Goal: Task Accomplishment & Management: Use online tool/utility

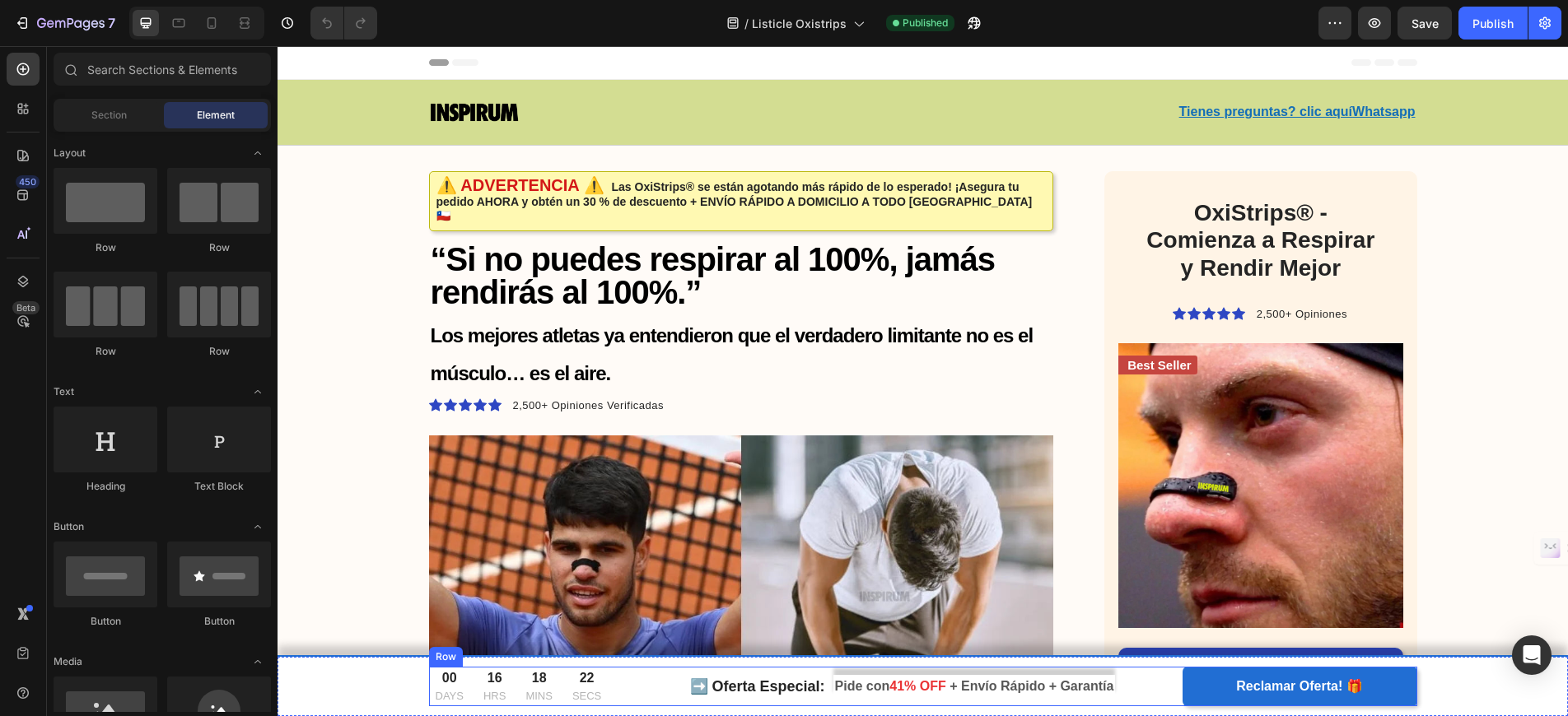
click at [1009, 673] on div "➡️ Oferta Especial: Text block Pide con 41% OFF + Envío Rápido + Garantía Text …" at bounding box center [923, 686] width 470 height 40
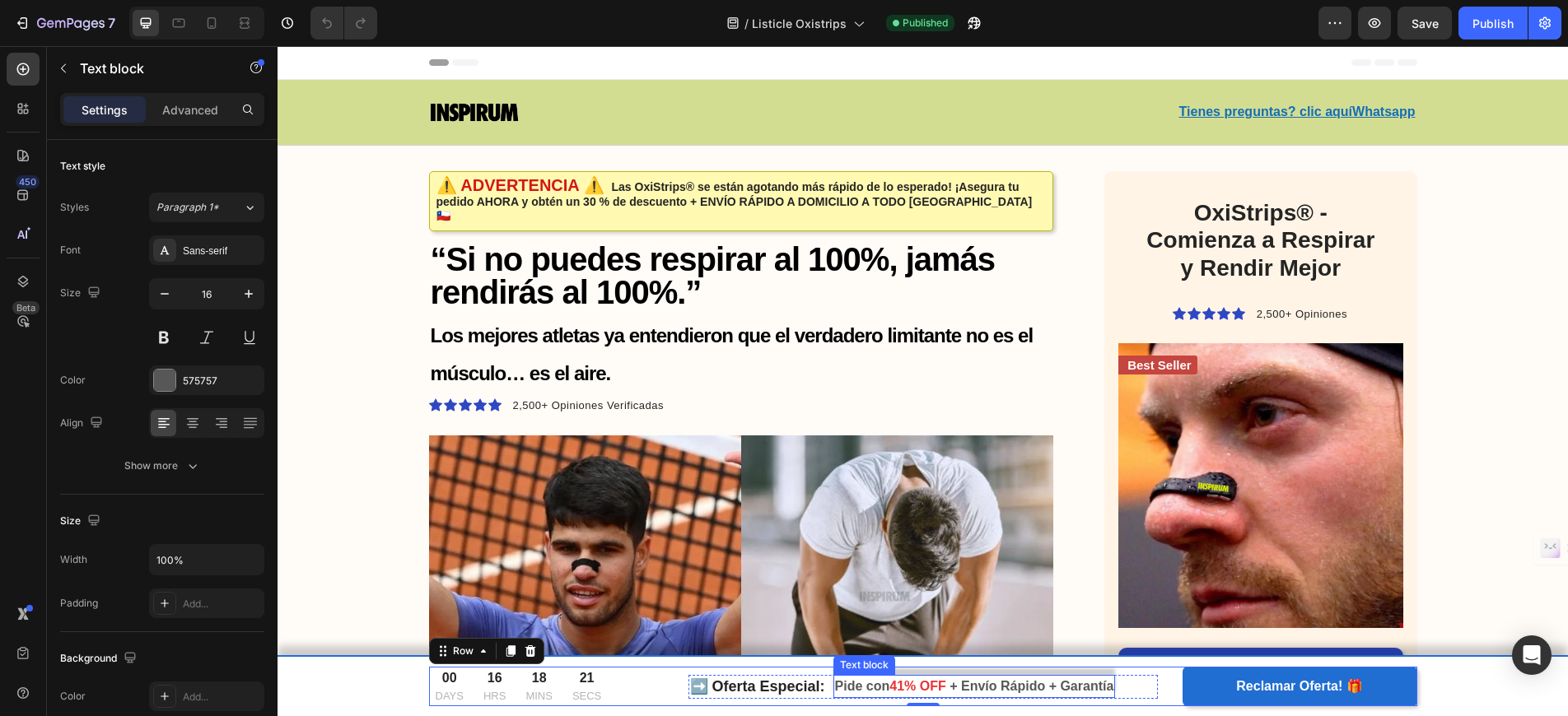
click at [1010, 686] on span "+ Envío Rápido + Garantía" at bounding box center [1031, 686] width 164 height 14
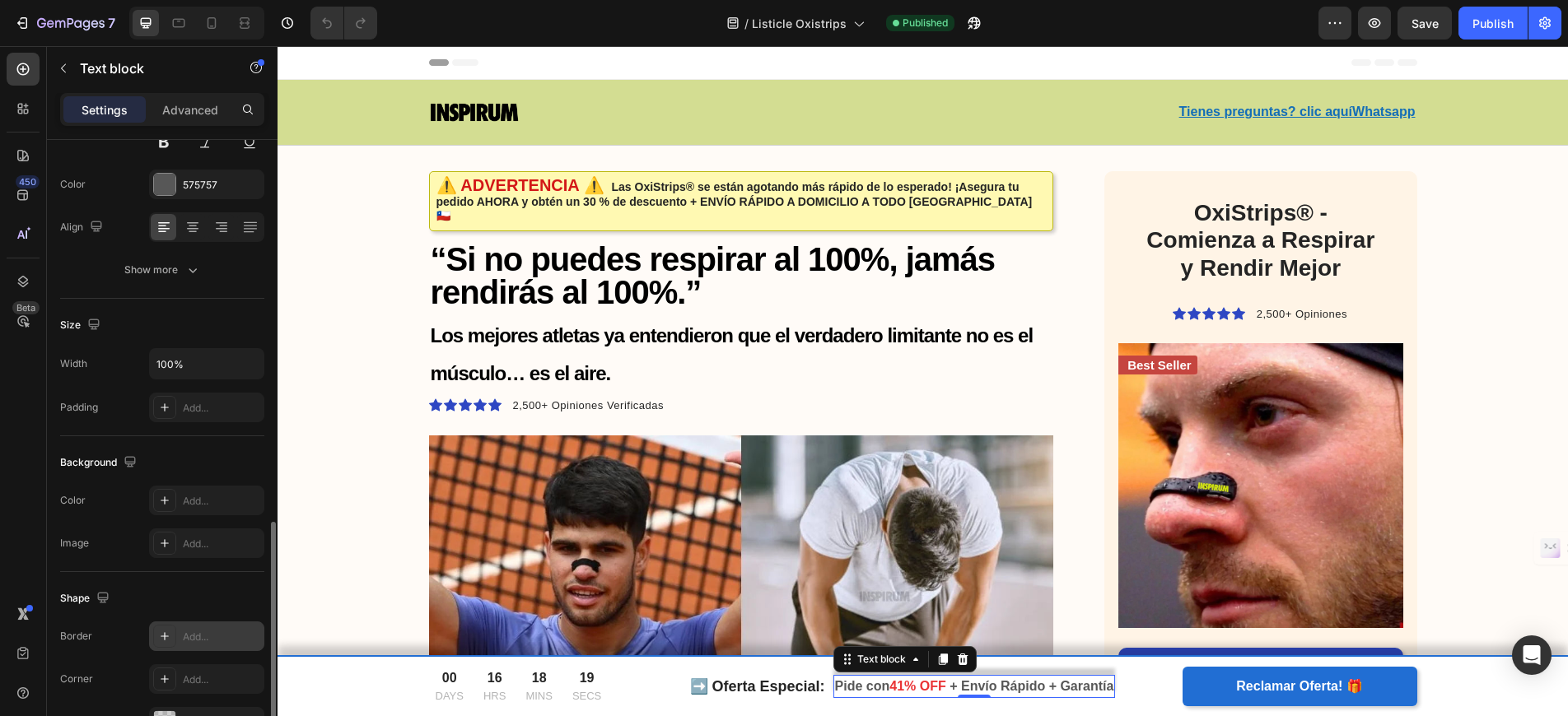
scroll to position [353, 0]
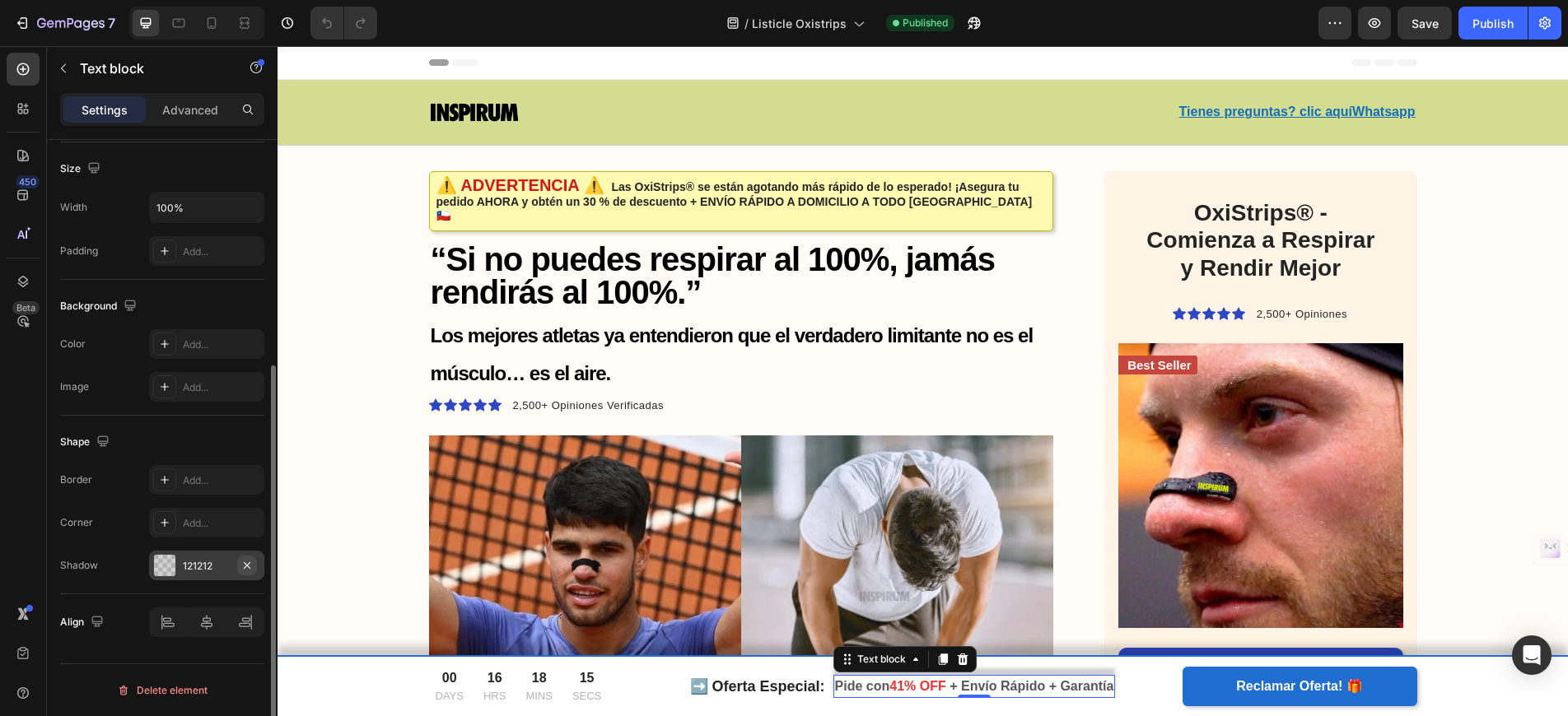
click at [248, 565] on icon "button" at bounding box center [246, 566] width 13 height 13
click at [779, 678] on strong "➡️ Oferta Especial:" at bounding box center [757, 686] width 135 height 16
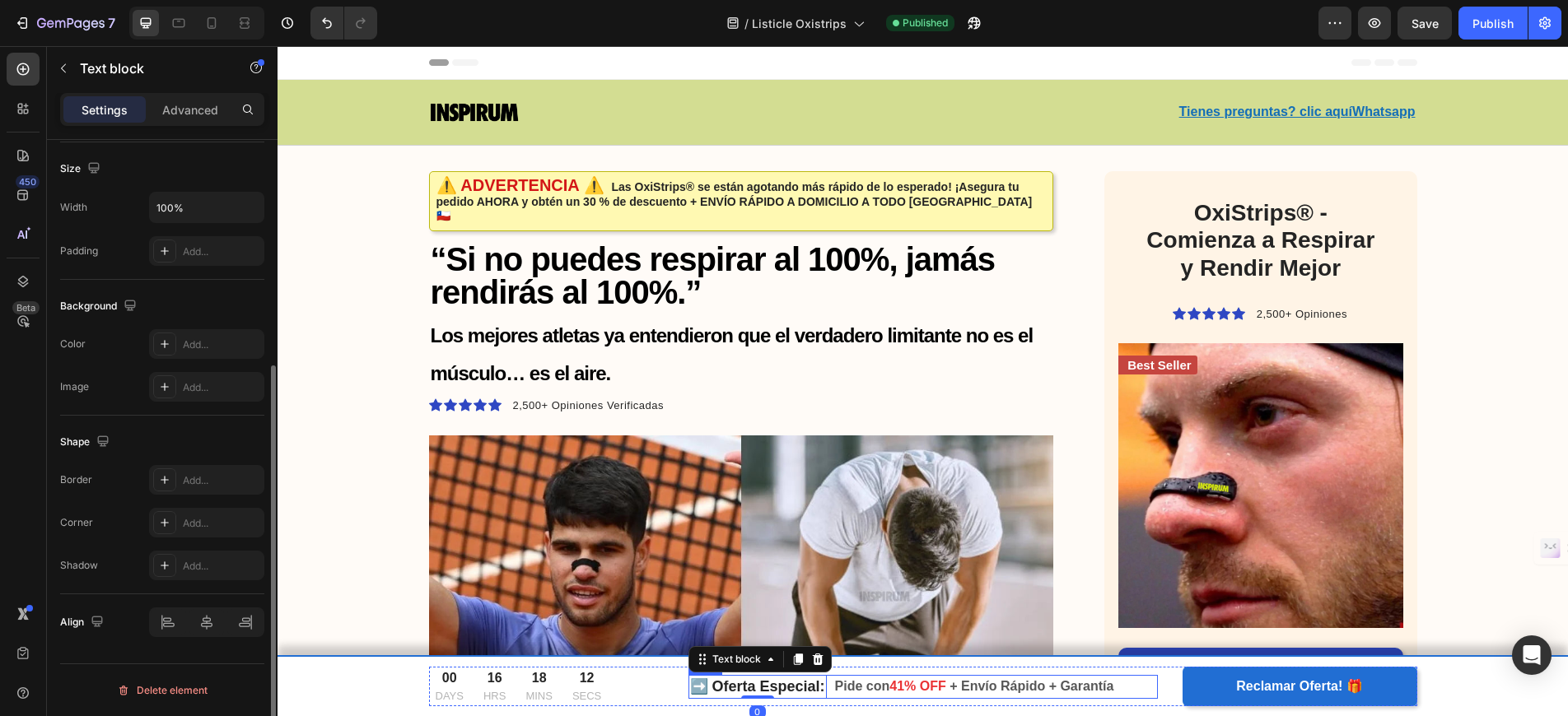
click at [831, 676] on div "➡️ Oferta Especial: Text block 0 Pide con 41% OFF + Envío Rápido + Garantía Tex…" at bounding box center [923, 687] width 470 height 24
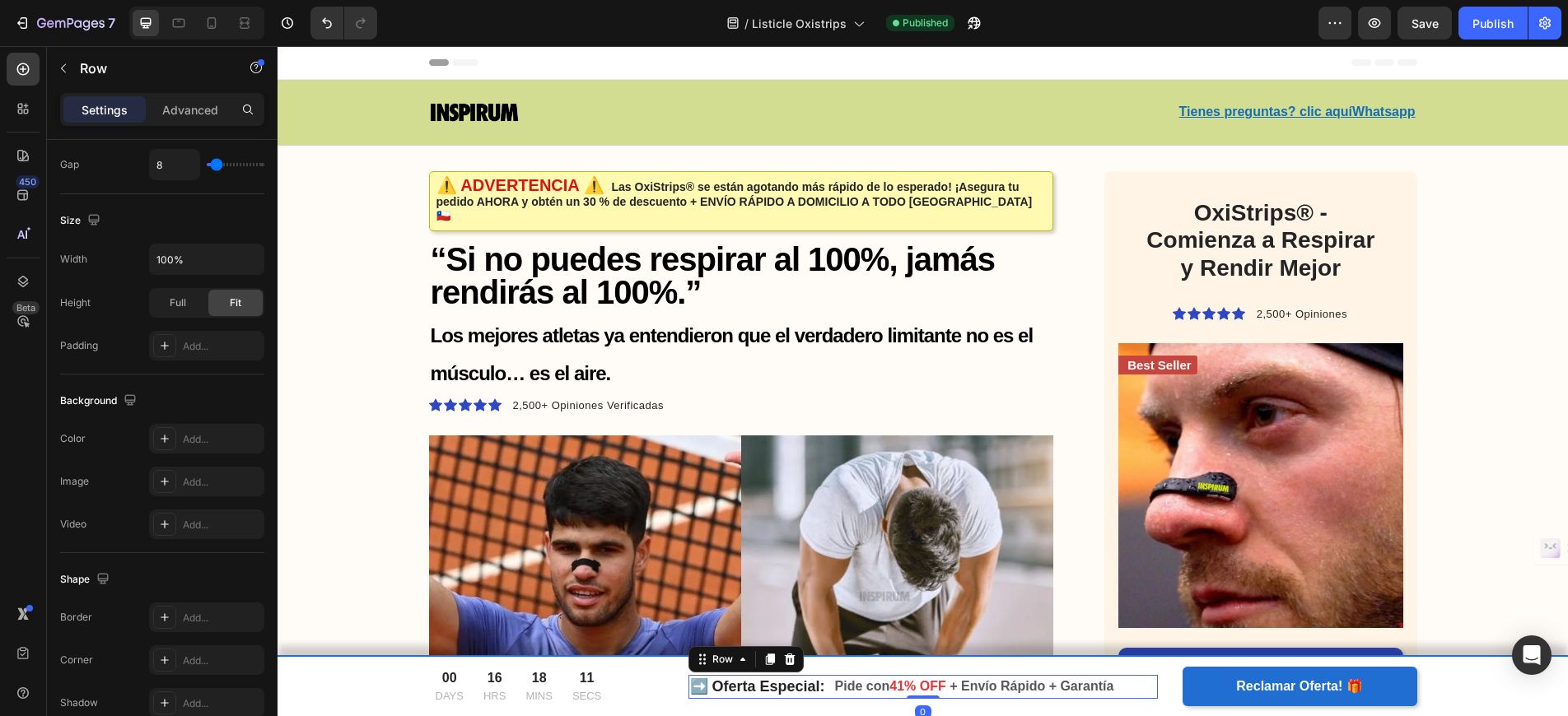
scroll to position [0, 0]
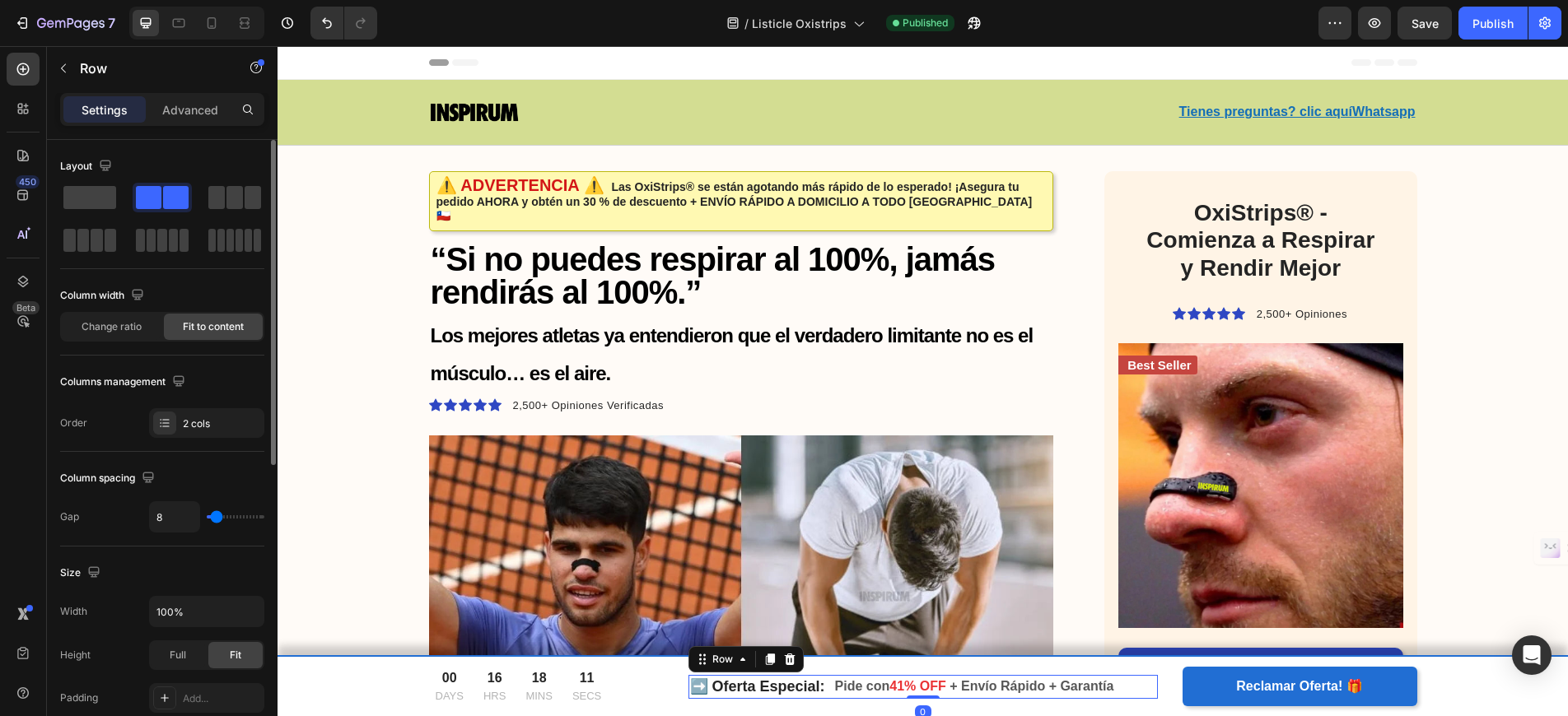
click at [829, 678] on div "➡️ Oferta Especial: Text block Pide con 41% OFF + Envío Rápido + Garantía Text …" at bounding box center [923, 687] width 470 height 24
click at [212, 24] on icon at bounding box center [211, 22] width 16 height 16
type input "0"
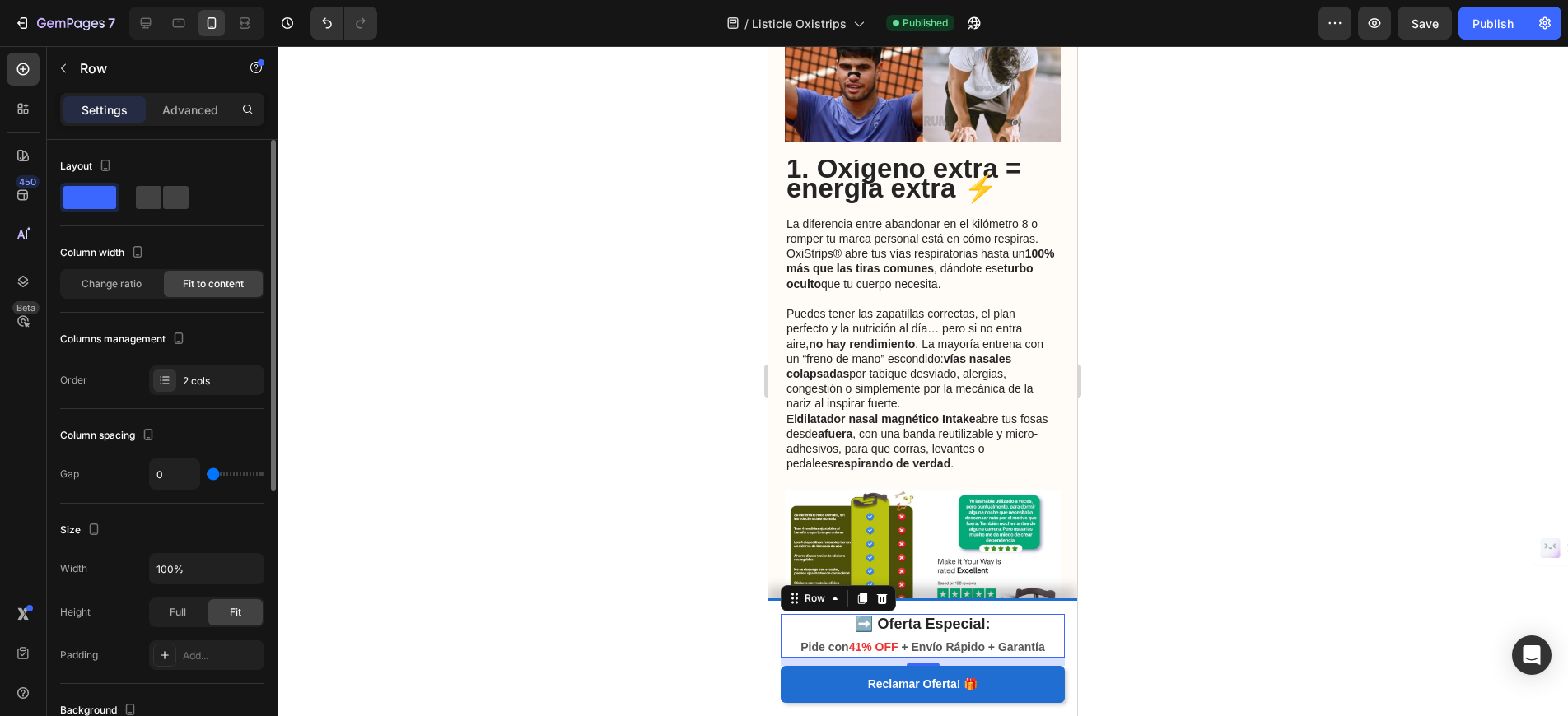
scroll to position [510, 0]
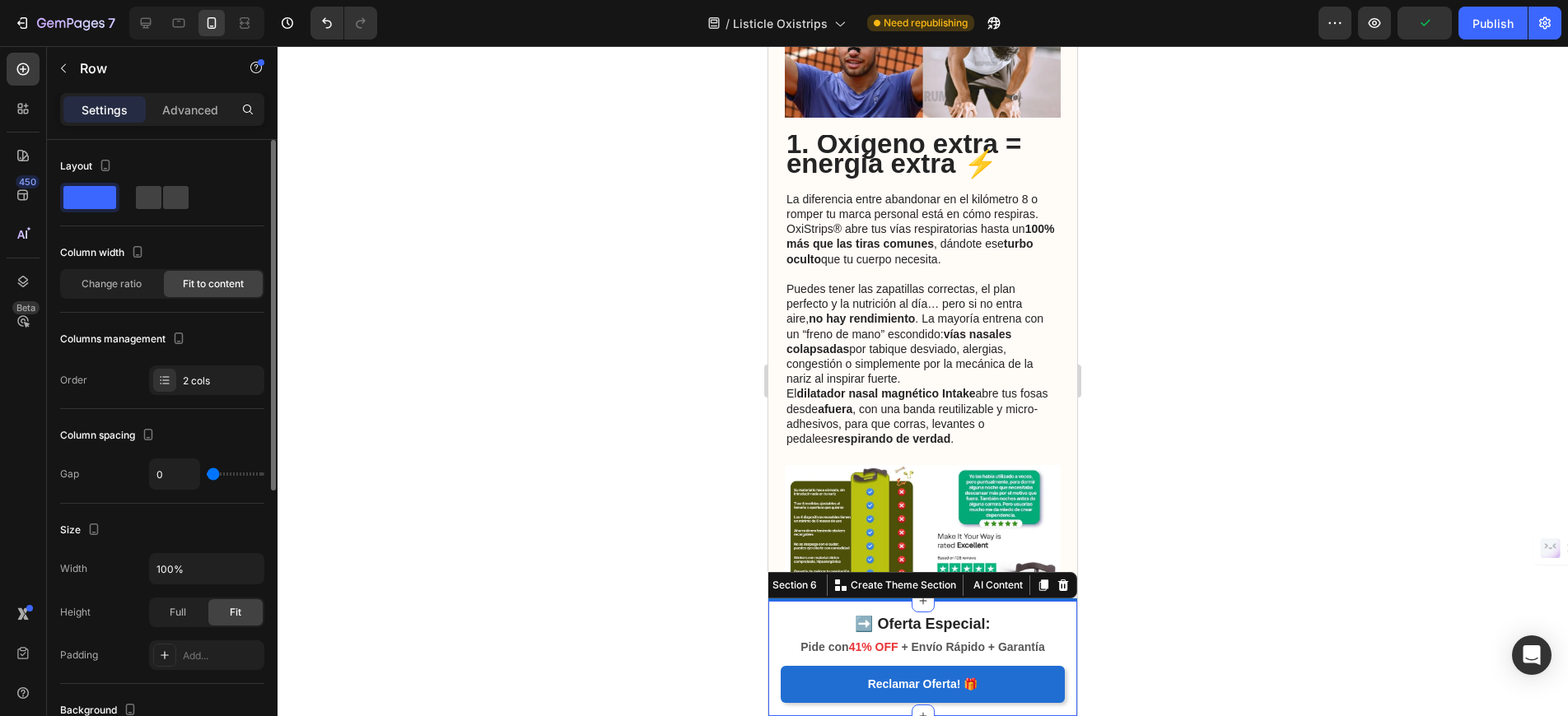
click at [1040, 608] on div "00 DAYS 16 HRS 18 MINS 04 SECS CountDown Timer ➡️ Oferta Especial: Text block P…" at bounding box center [922, 657] width 309 height 118
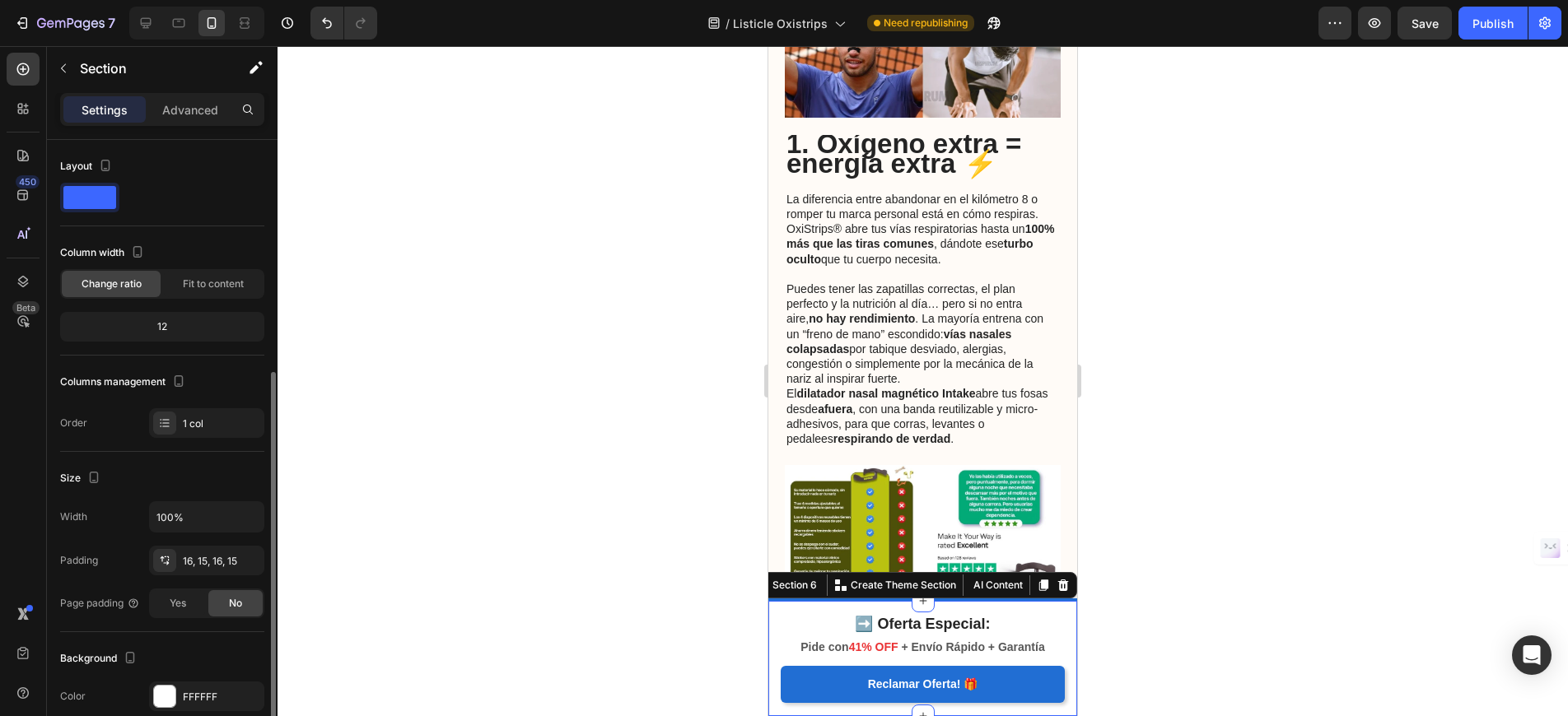
scroll to position [338, 0]
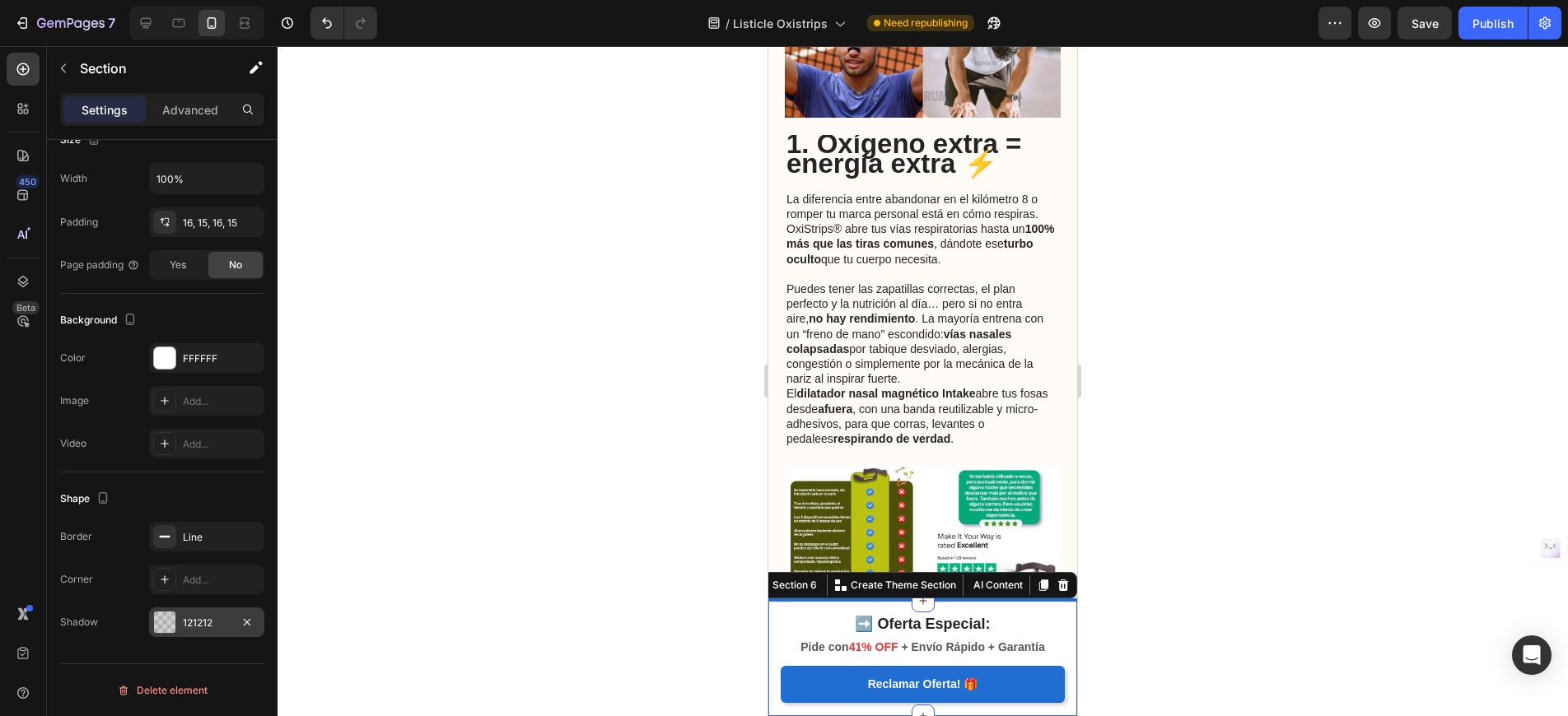
click at [211, 623] on div "121212" at bounding box center [206, 623] width 48 height 14
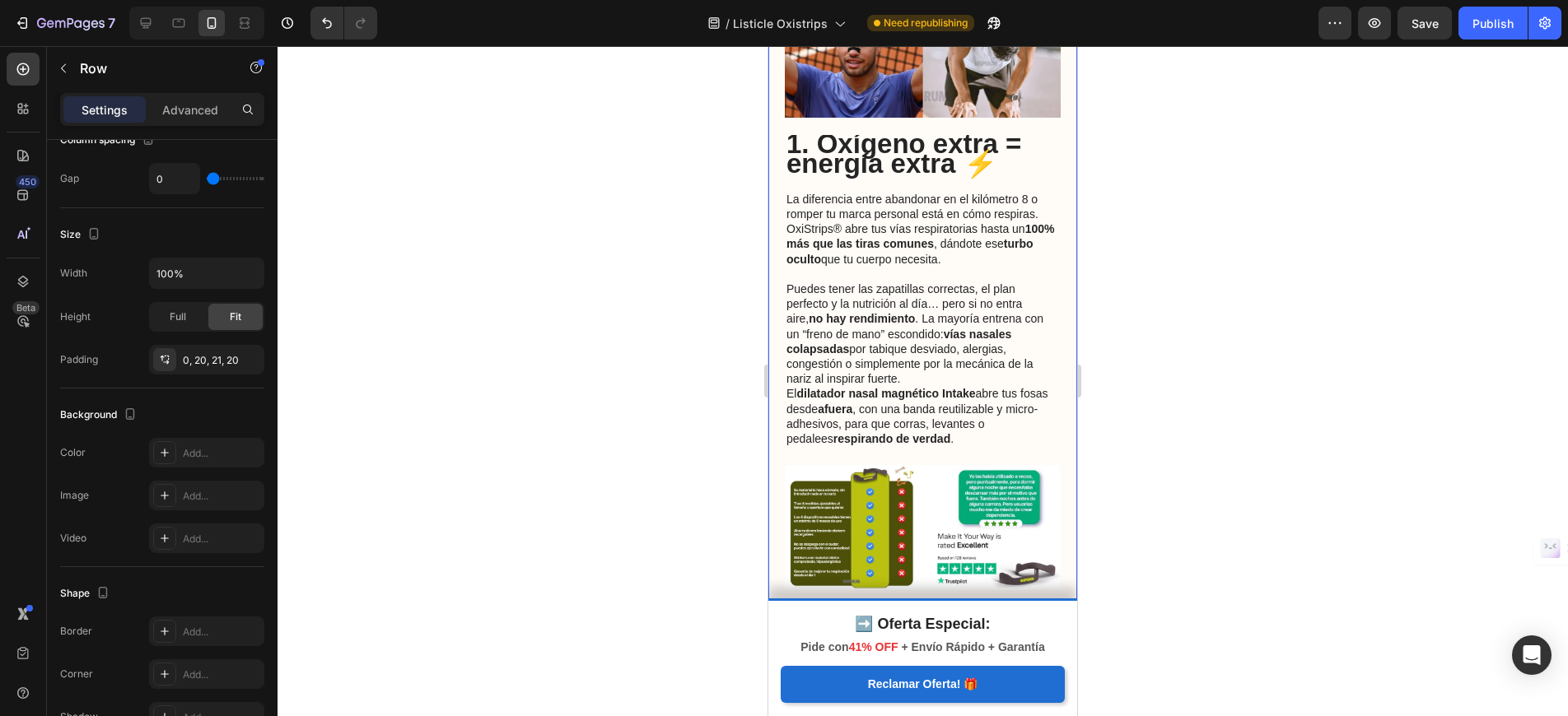
scroll to position [0, 0]
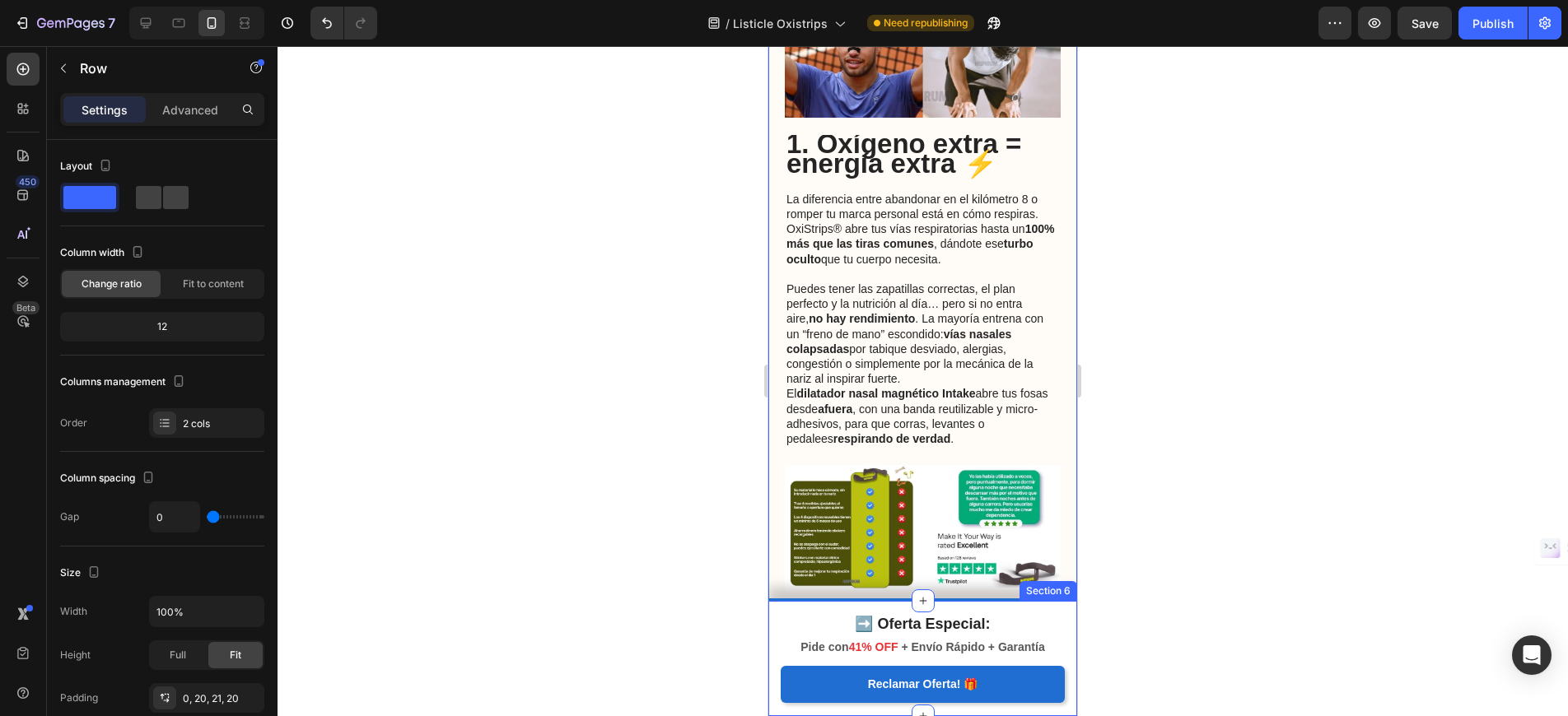
click at [793, 608] on div "00 DAYS 16 HRS 17 MINS 55 SECS CountDown Timer ➡️ Oferta Especial: Text block P…" at bounding box center [922, 657] width 309 height 118
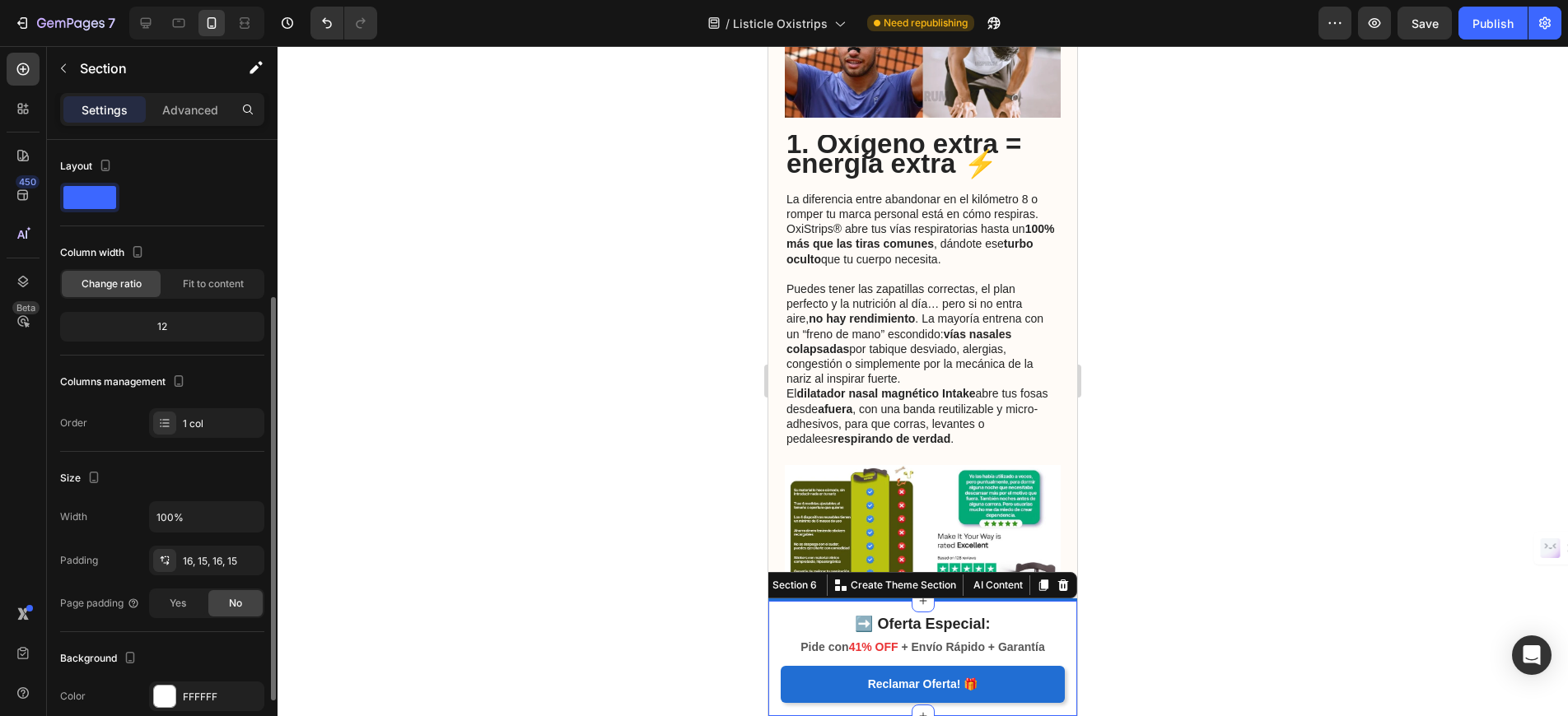
scroll to position [338, 0]
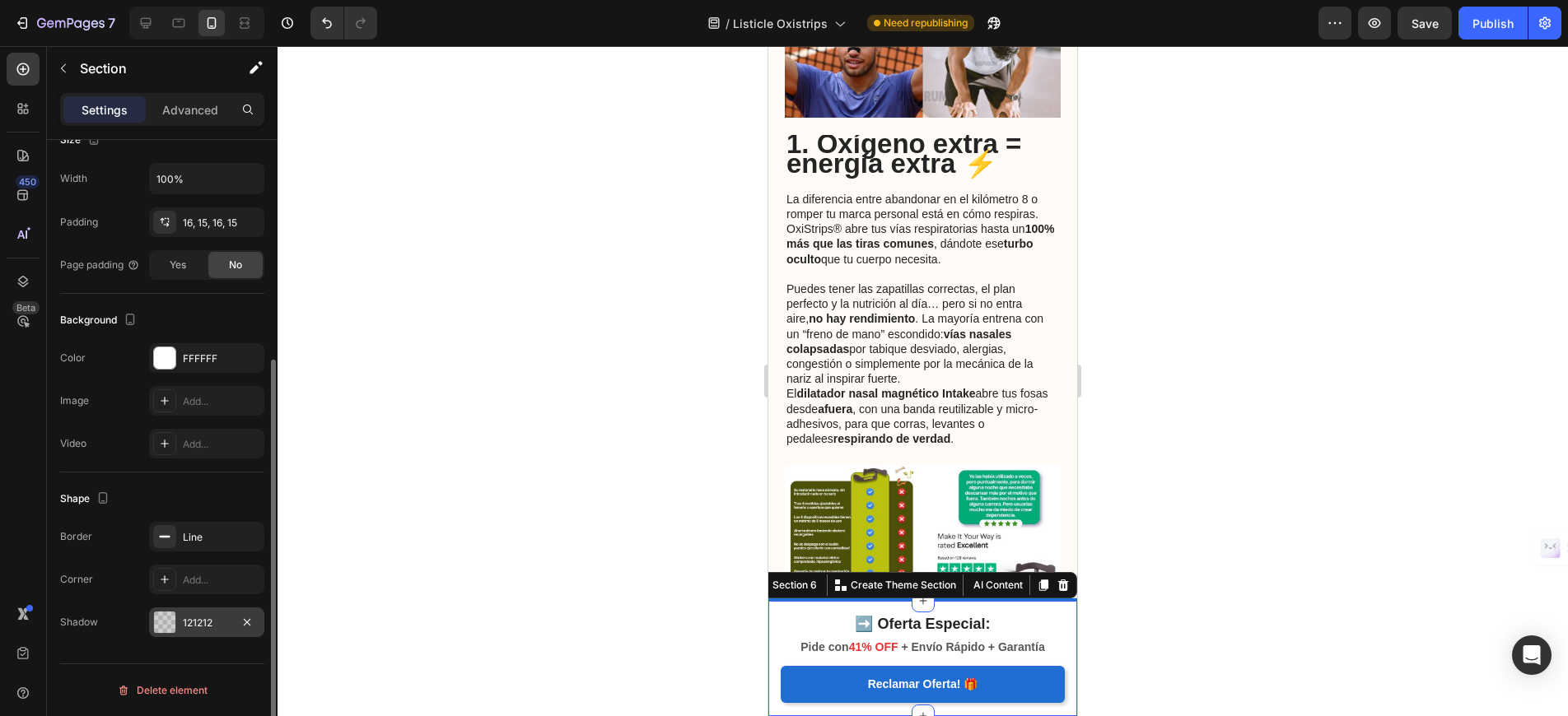
click at [202, 631] on div "121212" at bounding box center [207, 622] width 115 height 30
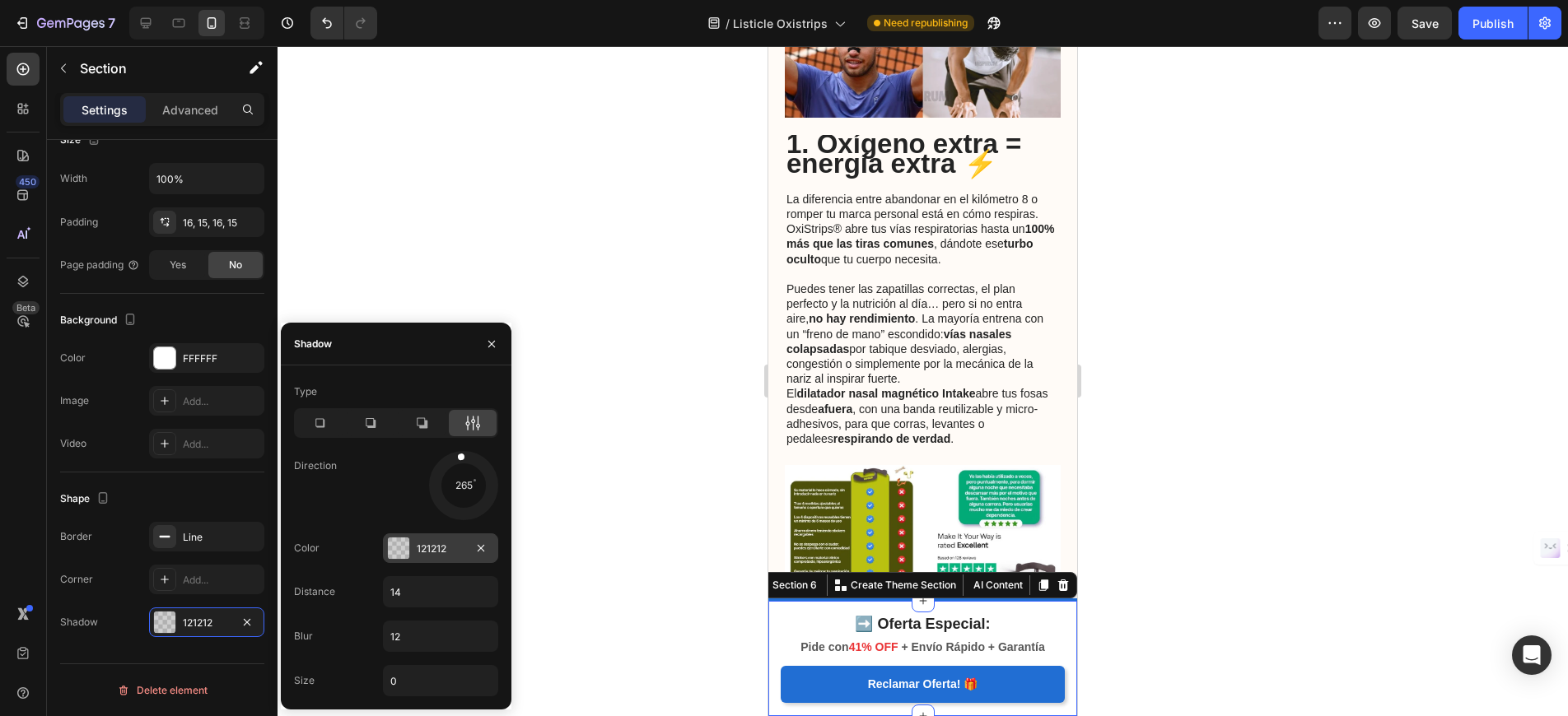
click at [404, 550] on div at bounding box center [399, 549] width 22 height 22
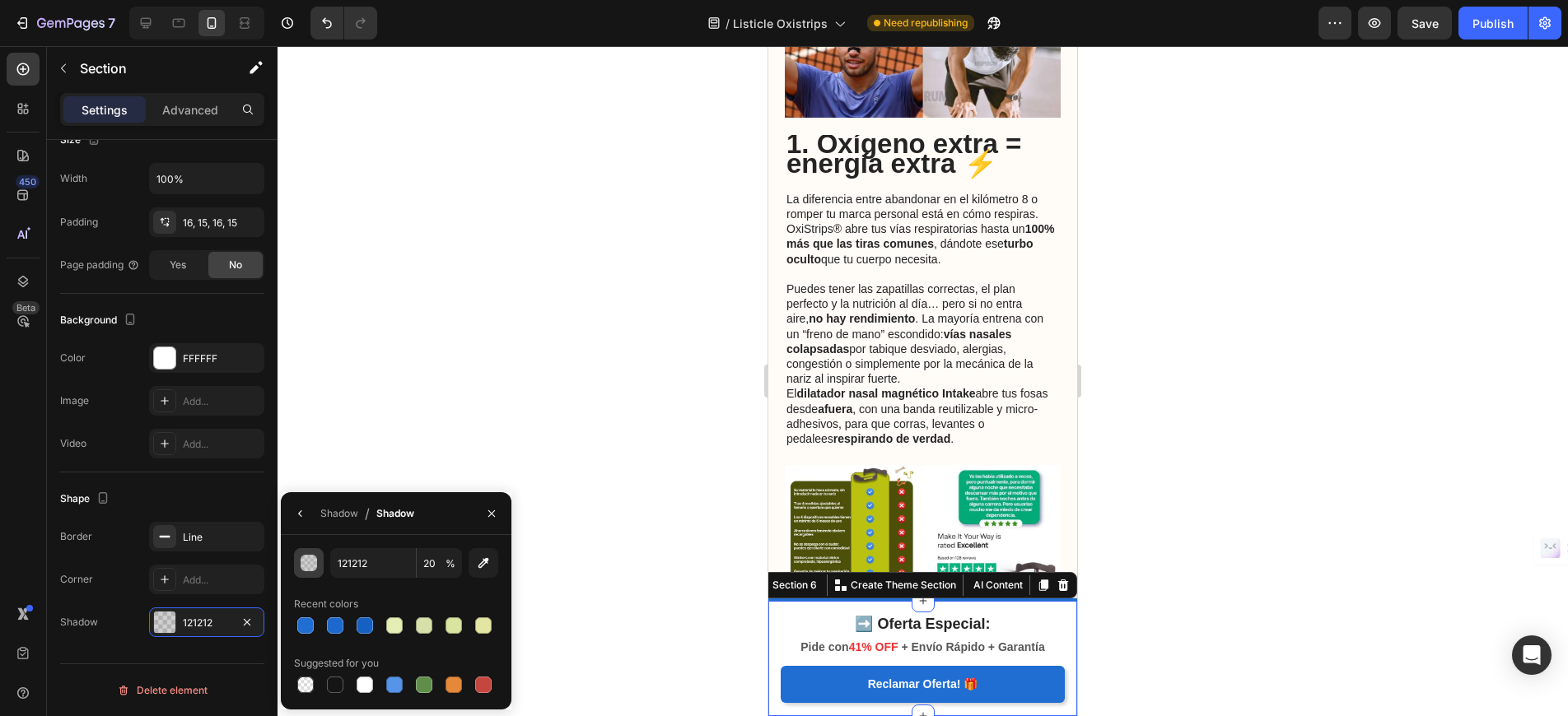
click at [313, 566] on div "button" at bounding box center [309, 564] width 16 height 16
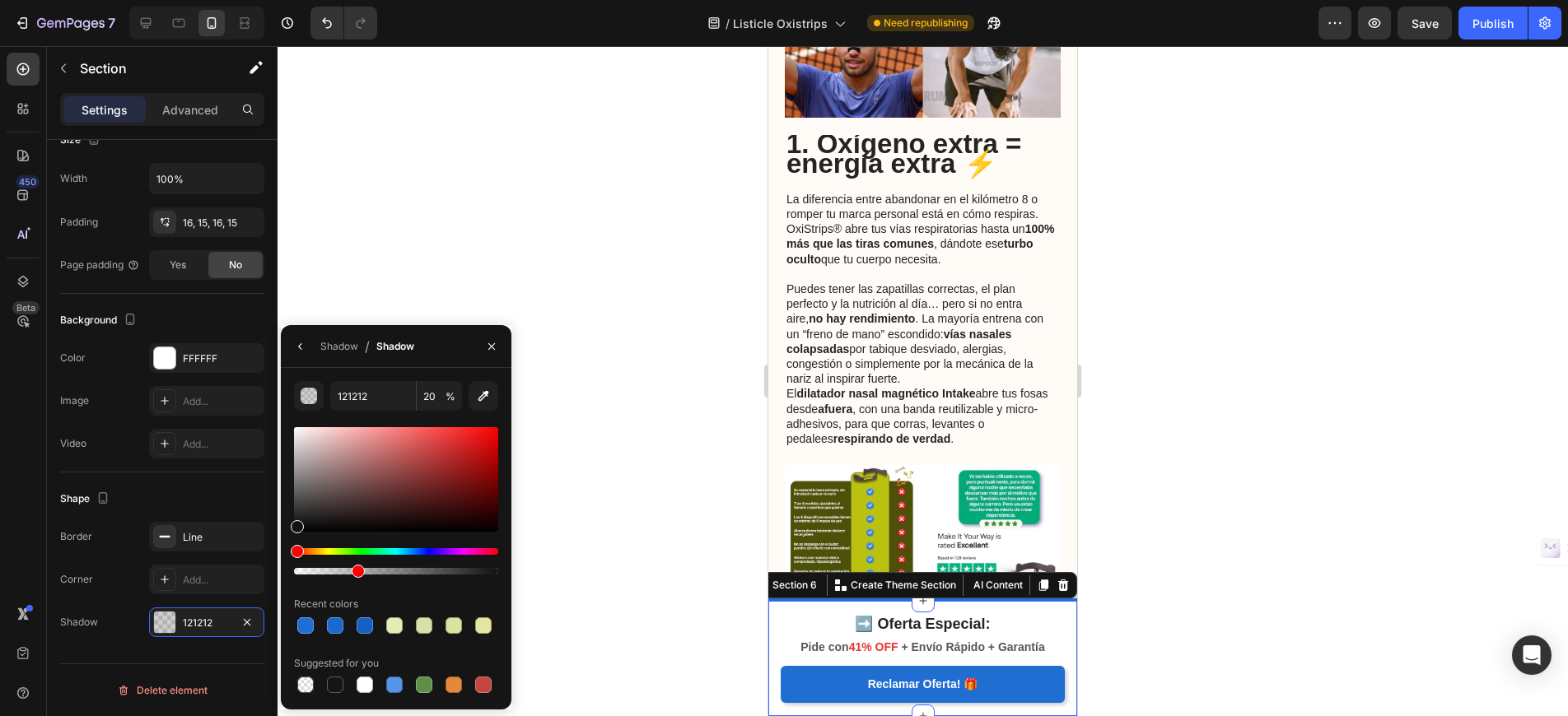
drag, startPoint x: 336, startPoint y: 571, endPoint x: 355, endPoint y: 571, distance: 19.0
click at [355, 571] on div at bounding box center [358, 571] width 13 height 13
type input "30"
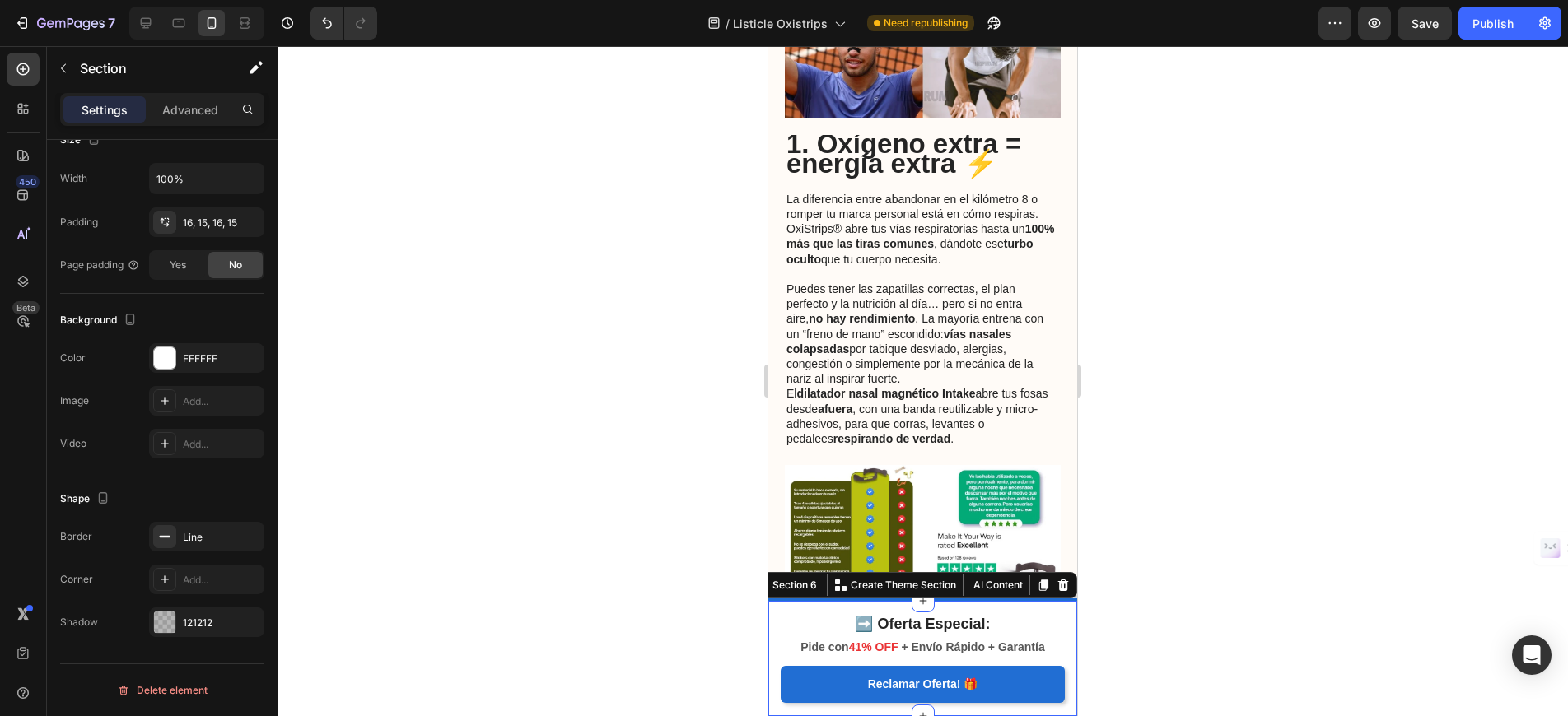
click at [682, 203] on div at bounding box center [922, 380] width 1290 height 670
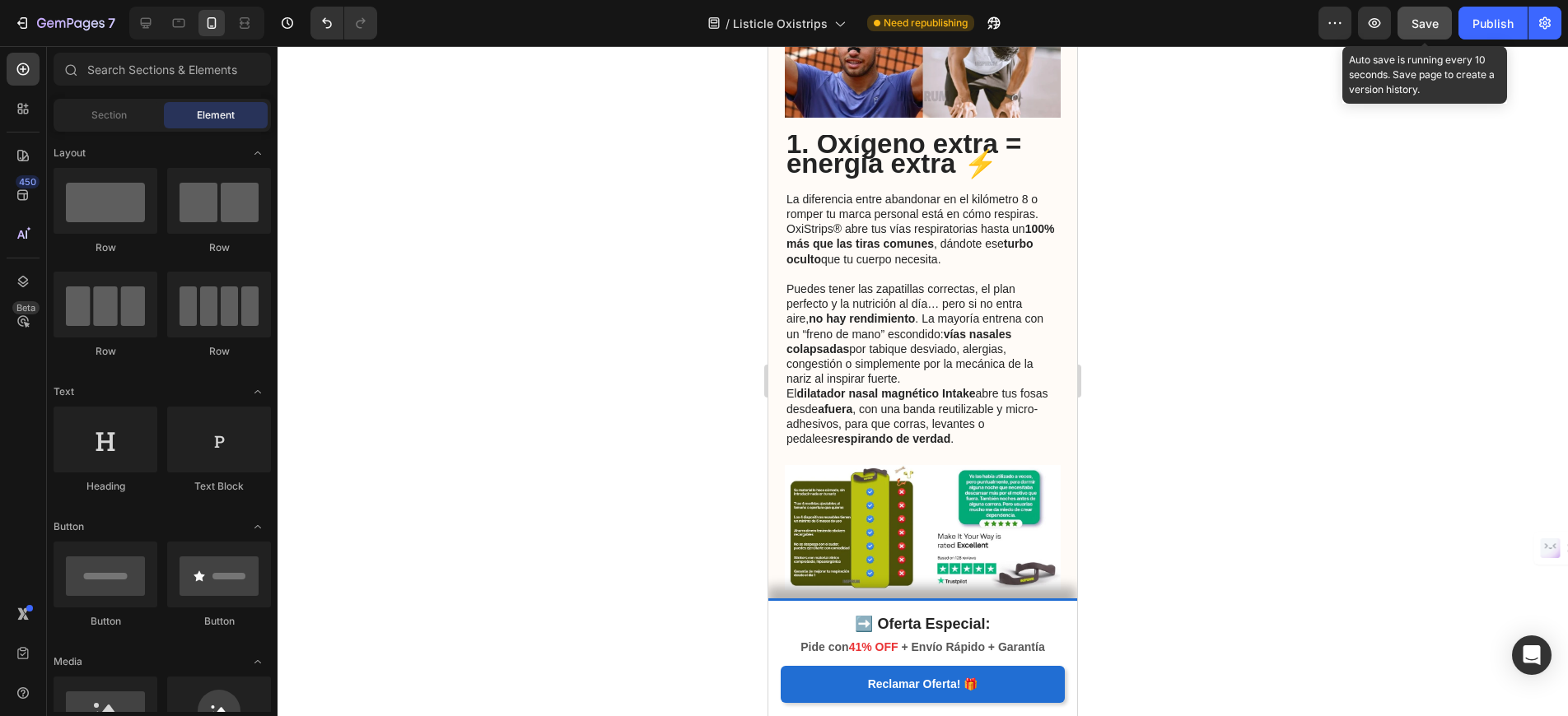
click at [1414, 16] on span "Save" at bounding box center [1425, 23] width 27 height 14
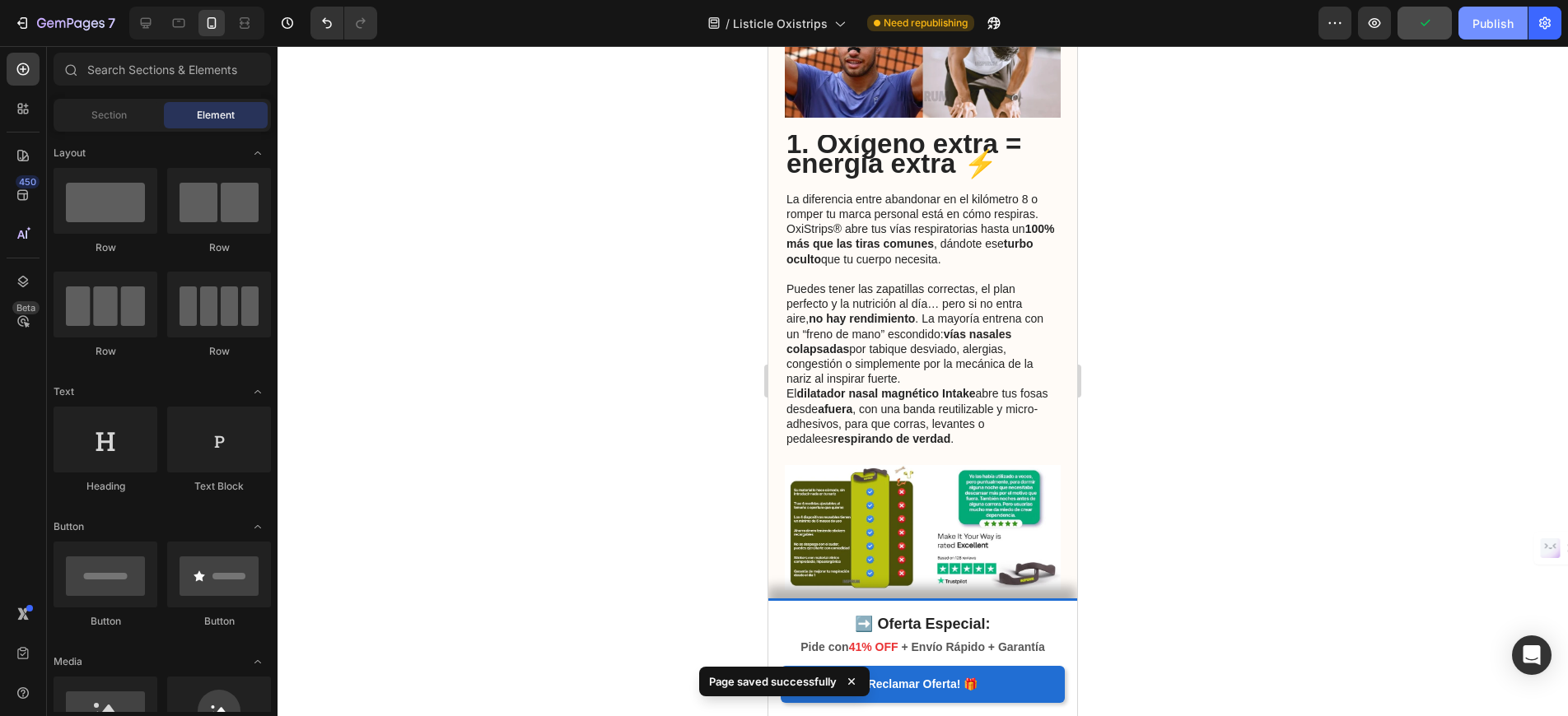
click at [1490, 22] on div "Publish" at bounding box center [1493, 22] width 41 height 17
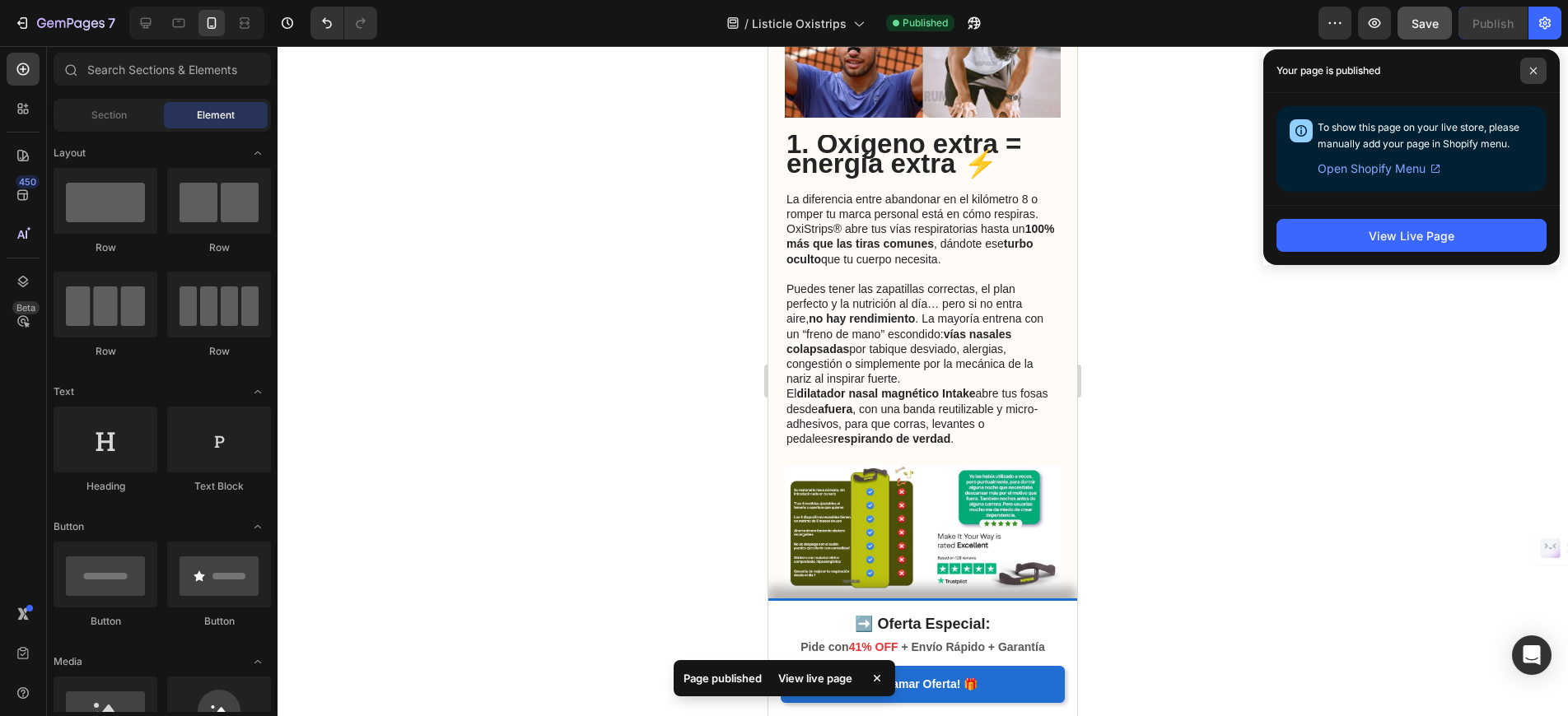
click at [1534, 73] on icon at bounding box center [1533, 70] width 8 height 8
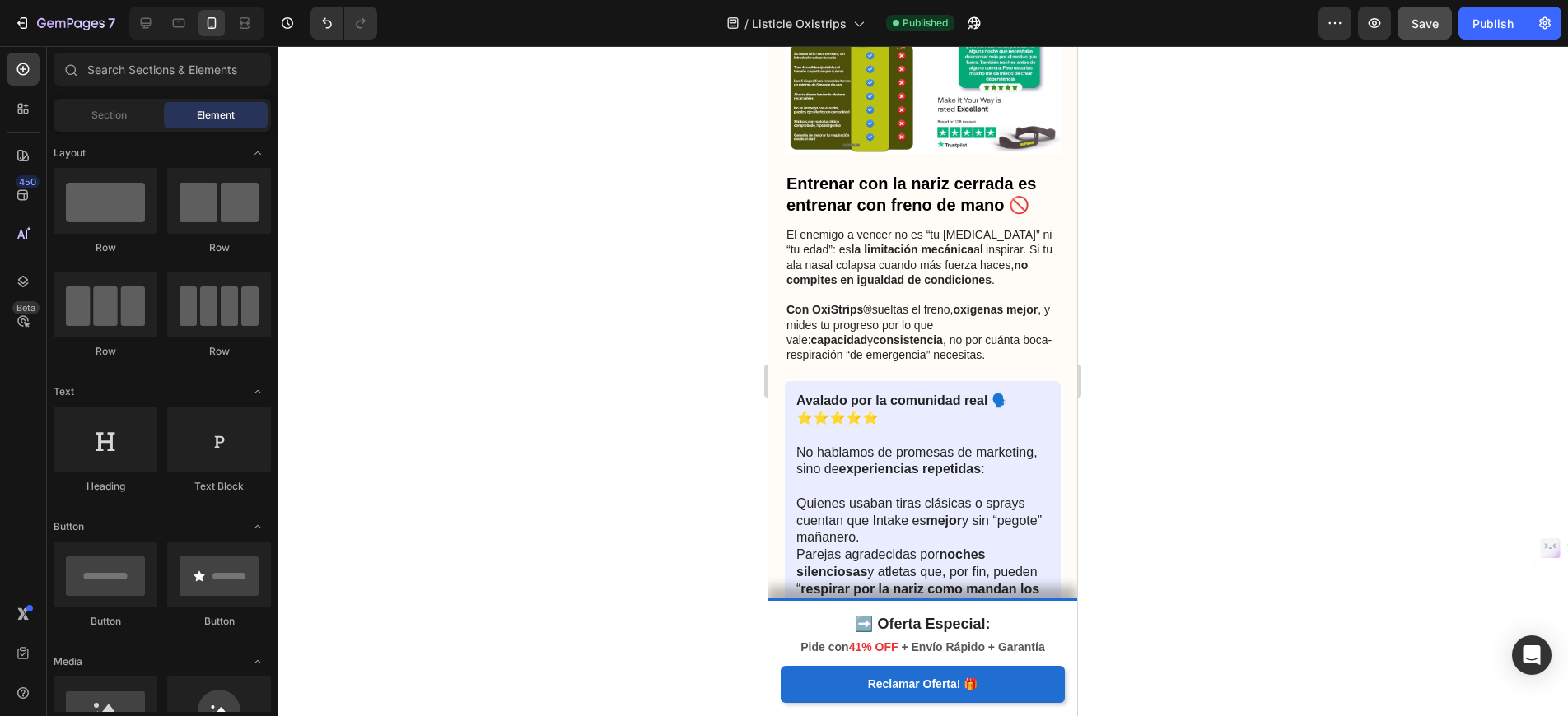
scroll to position [819, 0]
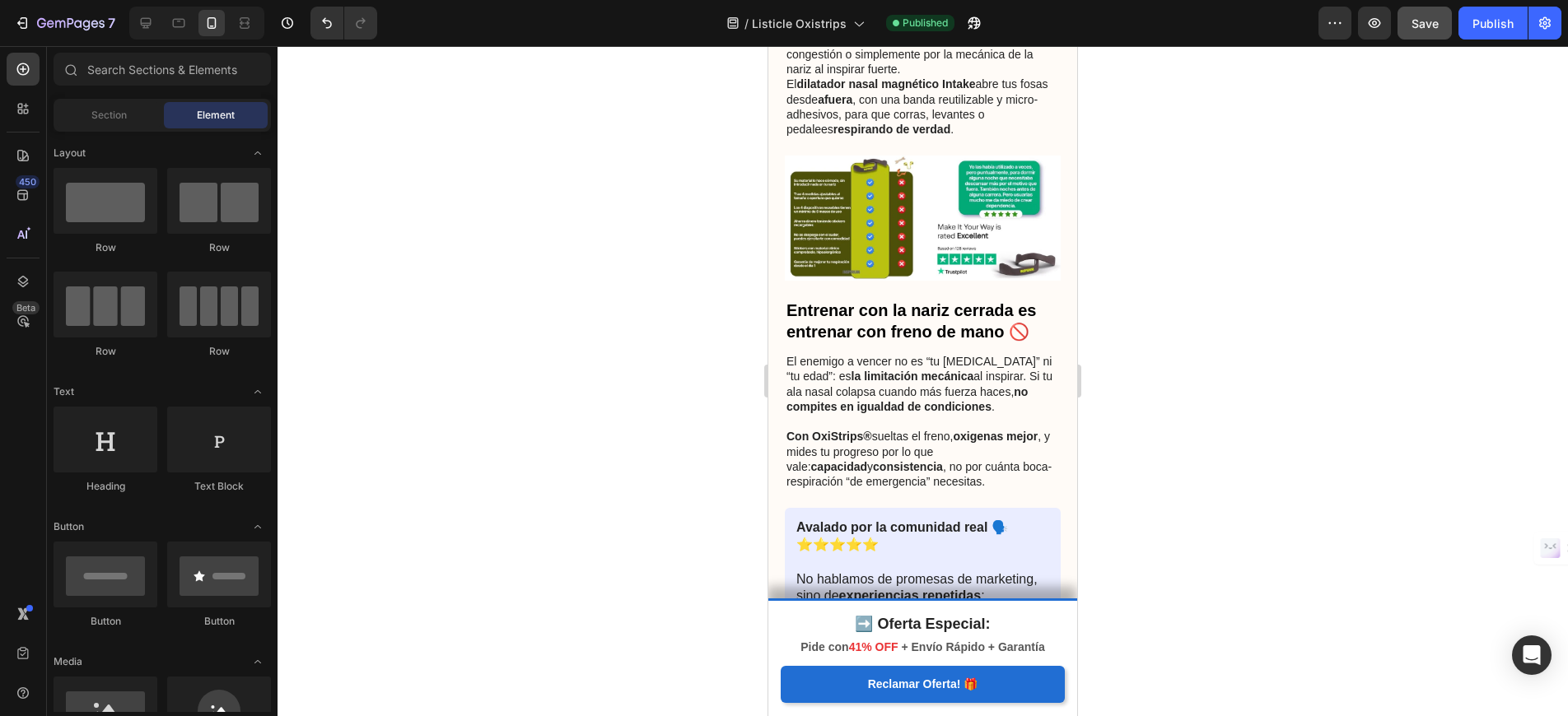
click at [972, 223] on img at bounding box center [922, 218] width 276 height 125
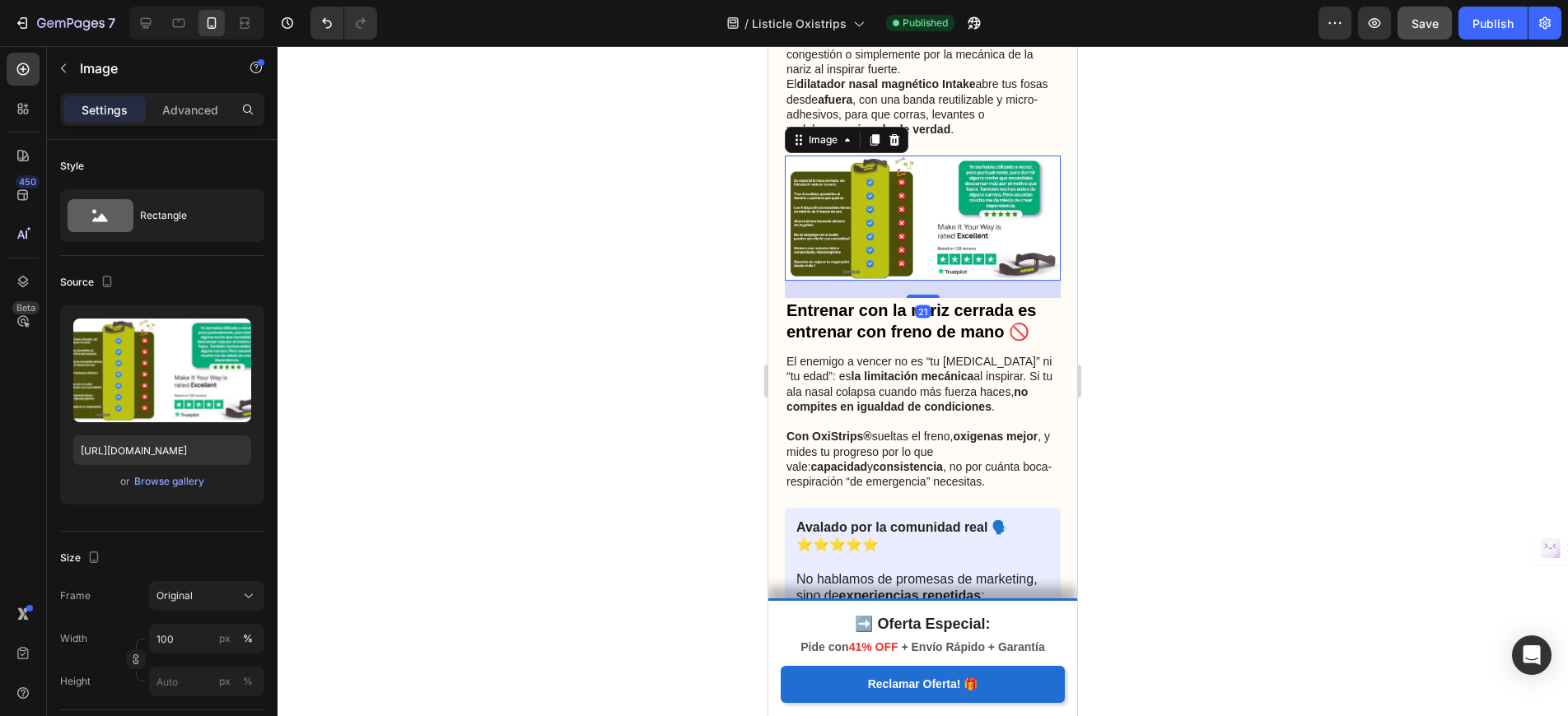
click at [972, 223] on img at bounding box center [922, 218] width 276 height 125
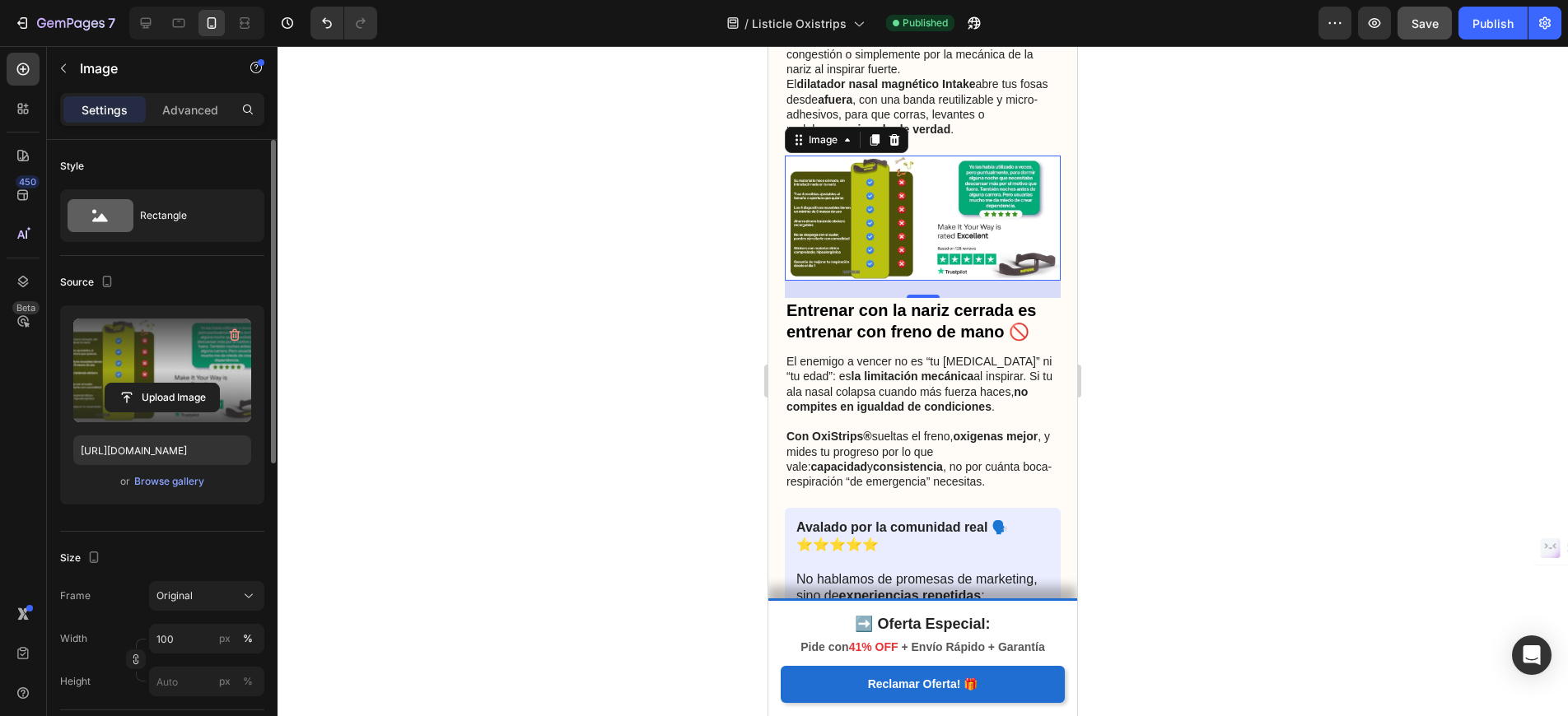
click at [157, 380] on label at bounding box center [162, 370] width 178 height 103
click at [157, 384] on input "file" at bounding box center [162, 398] width 113 height 28
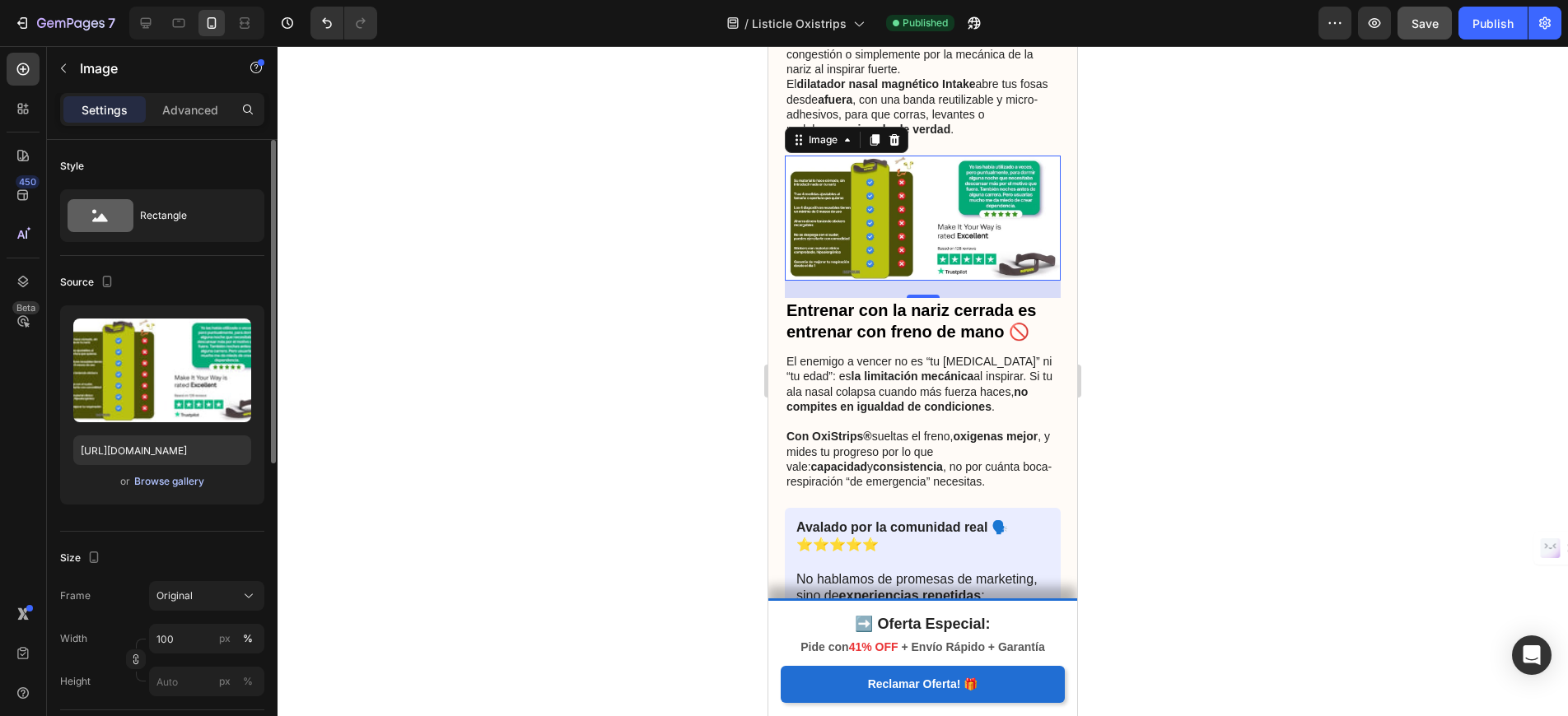
click at [159, 483] on div "Browse gallery" at bounding box center [169, 481] width 70 height 14
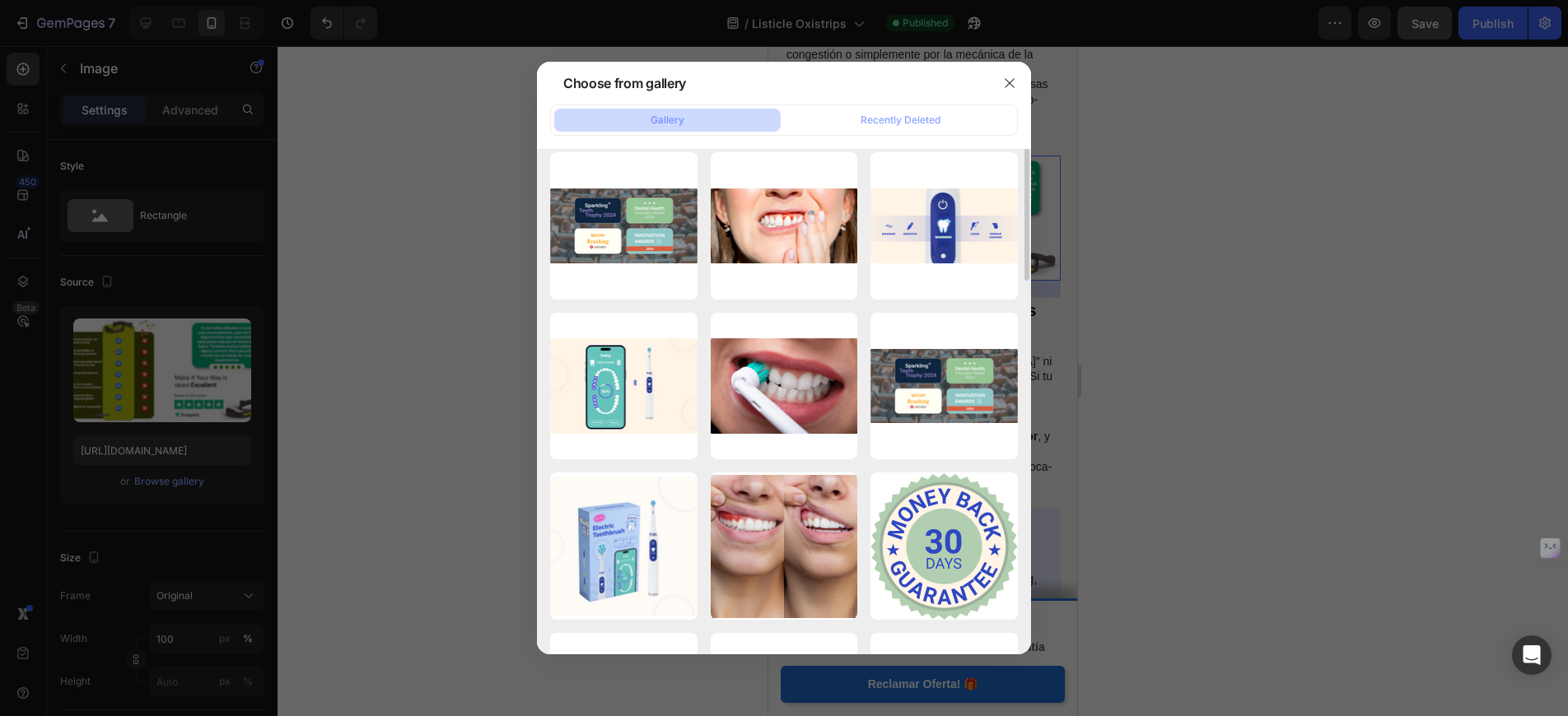
scroll to position [0, 0]
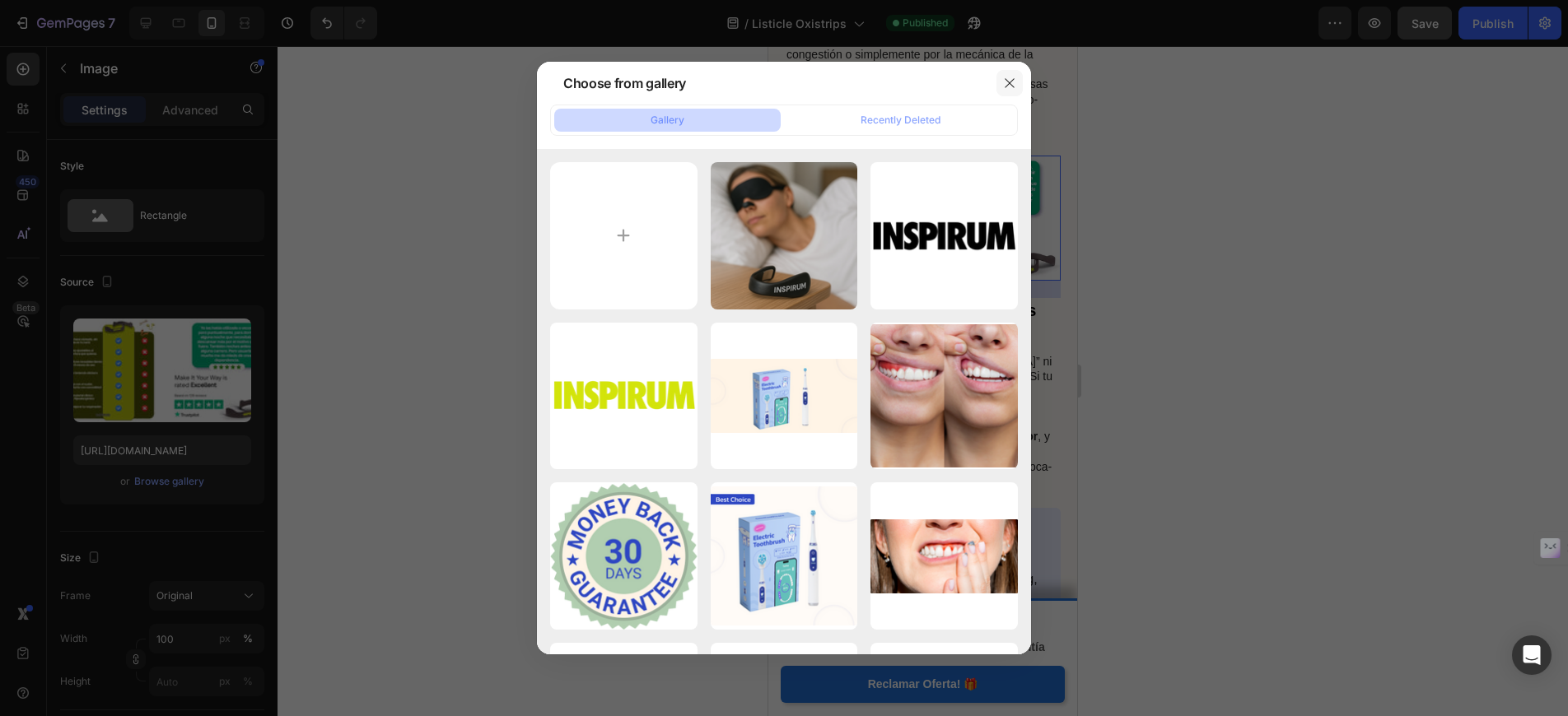
click at [1017, 76] on button "button" at bounding box center [1009, 83] width 26 height 26
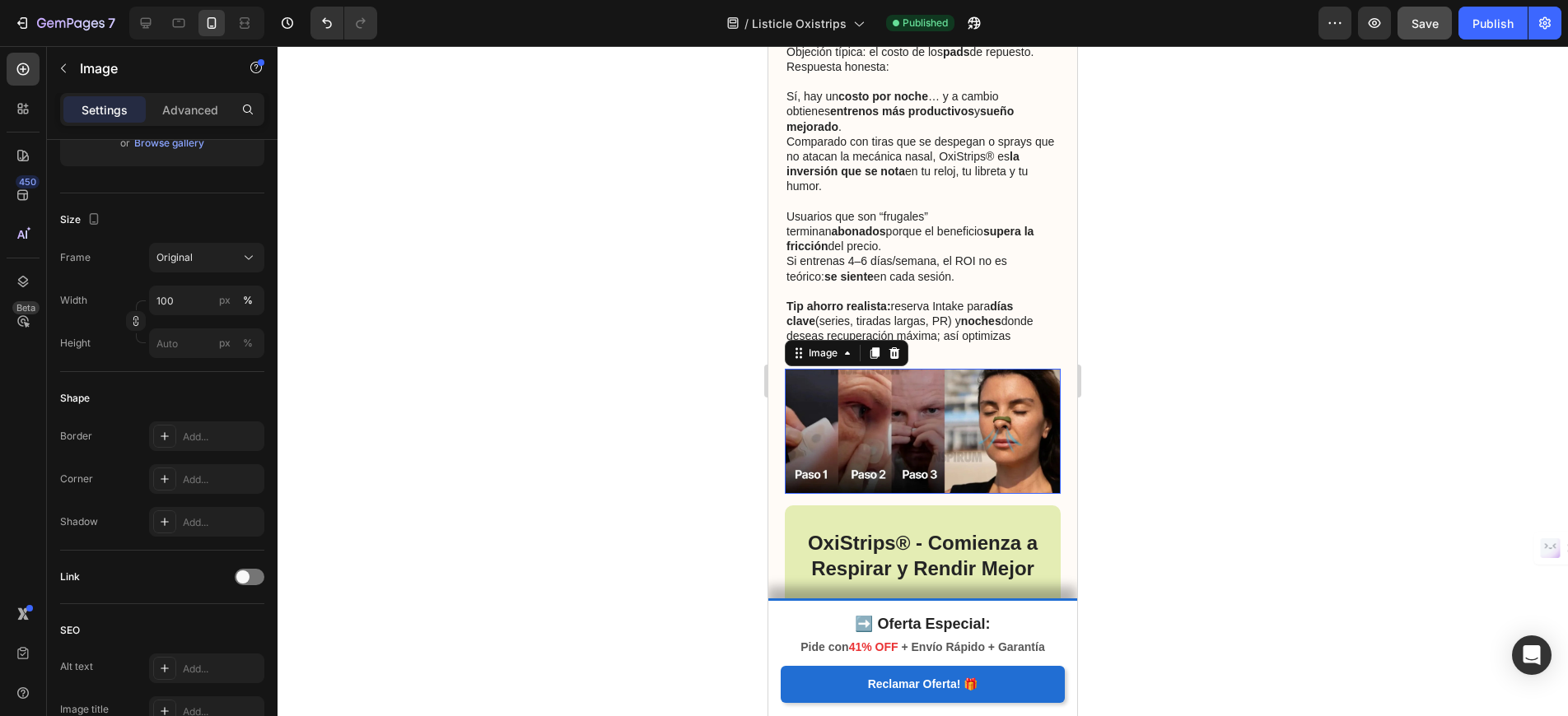
scroll to position [2798, 0]
click at [972, 368] on img at bounding box center [922, 430] width 276 height 125
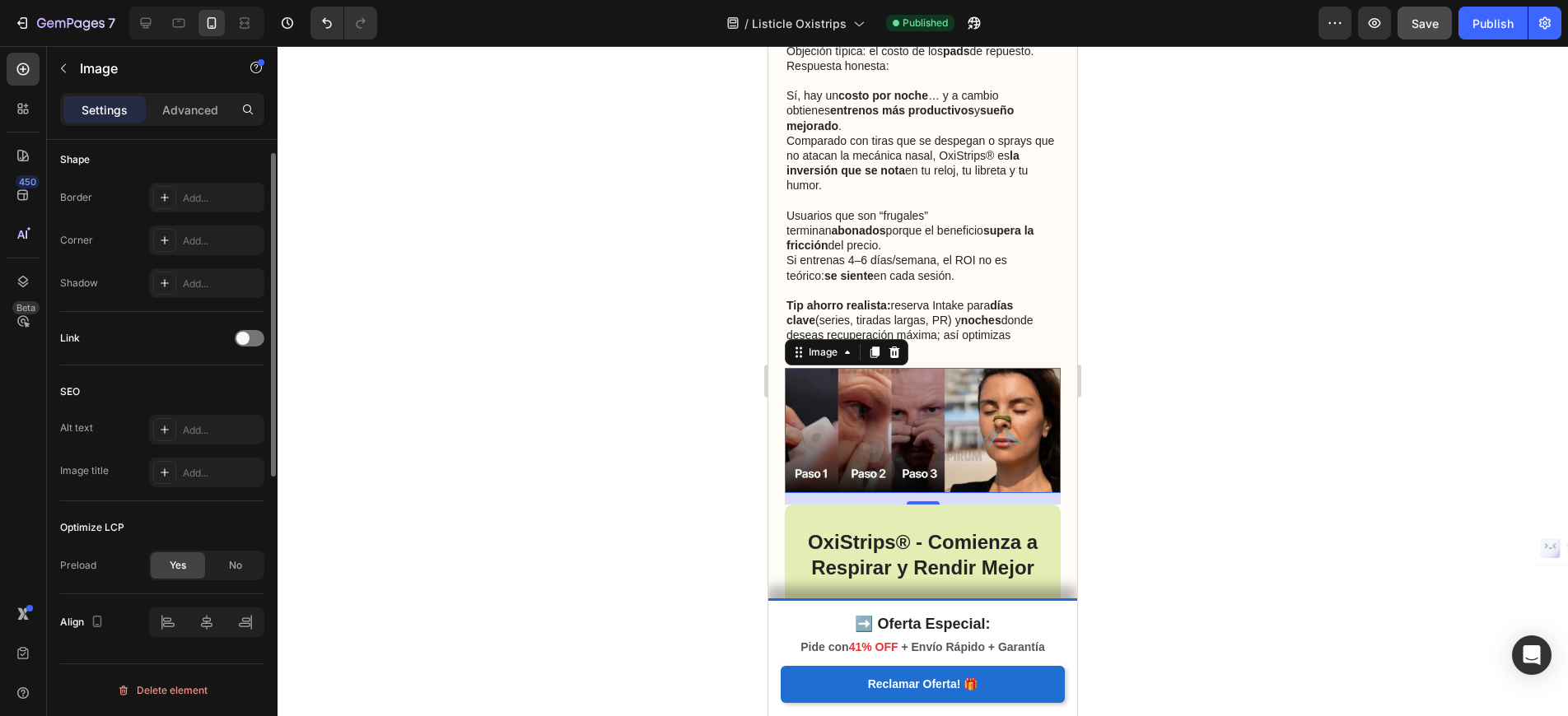
scroll to position [0, 0]
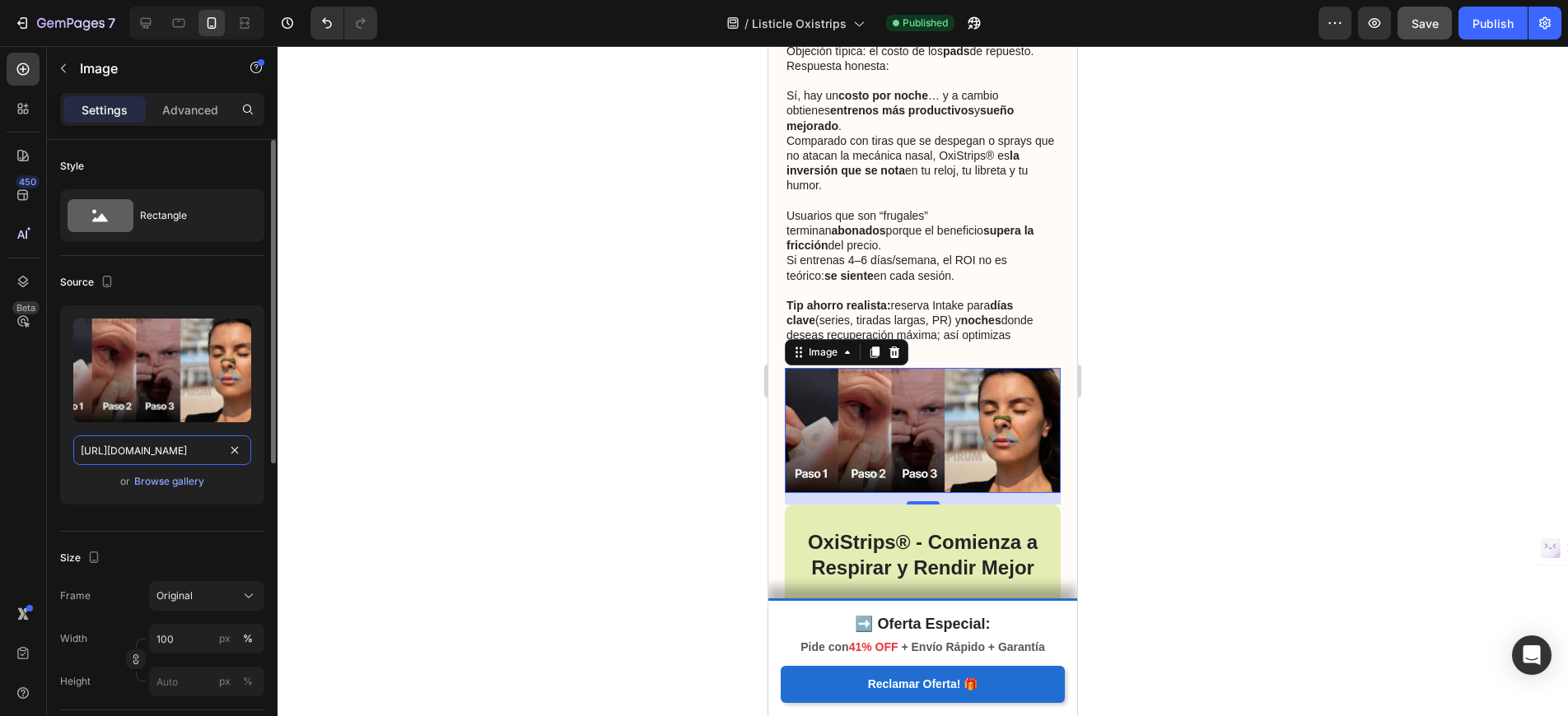
click at [180, 450] on input "[URL][DOMAIN_NAME]" at bounding box center [162, 450] width 178 height 30
paste input "4"
type input "[URL][DOMAIN_NAME]"
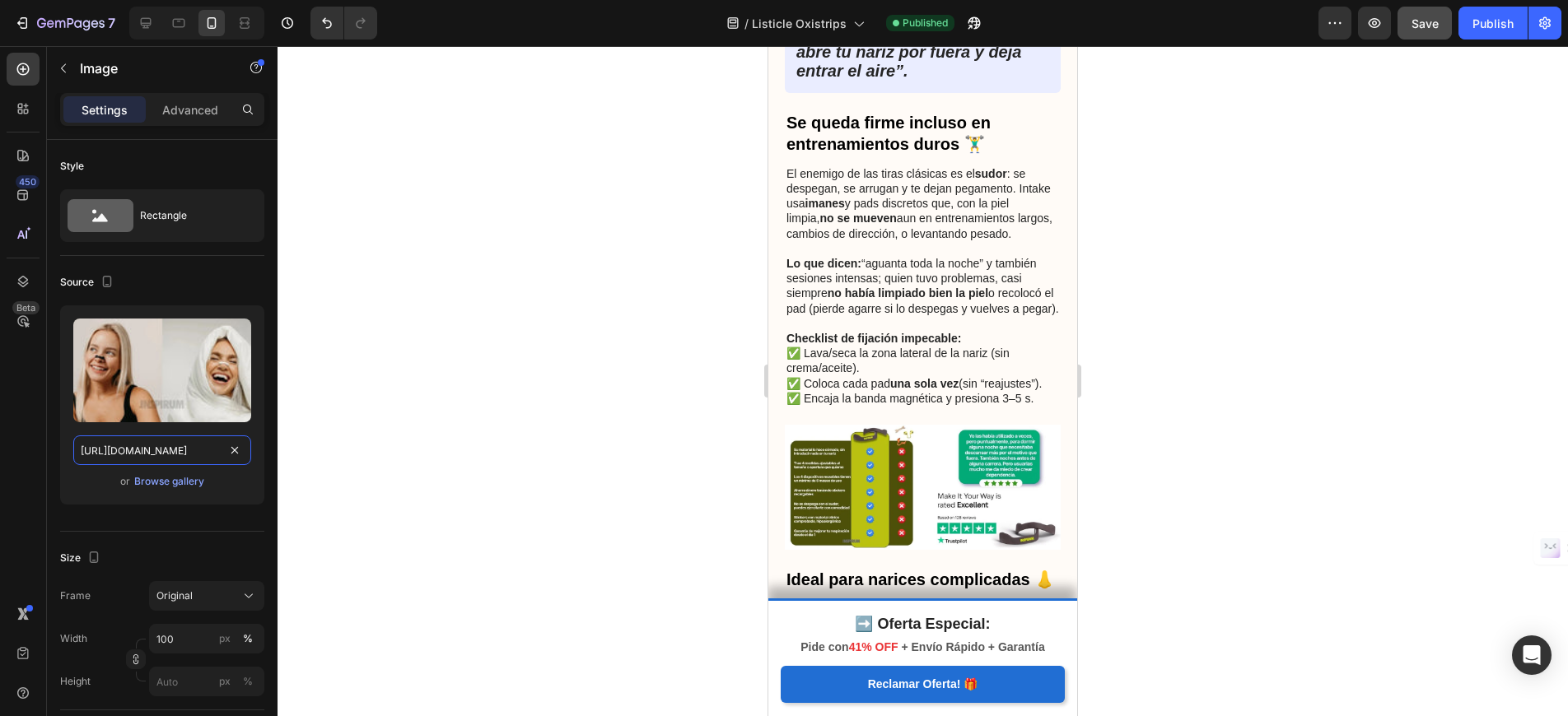
scroll to position [1849, 0]
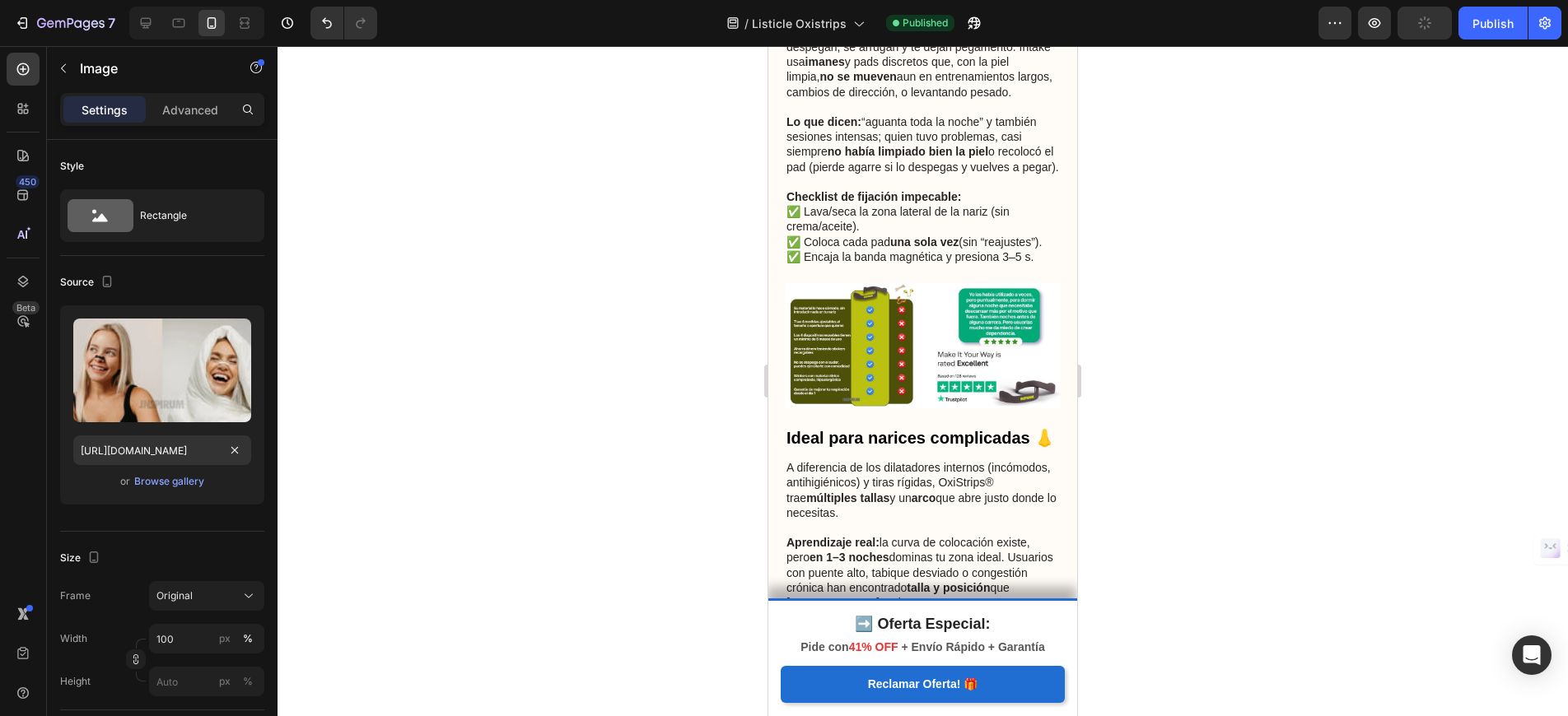
click at [952, 355] on img at bounding box center [922, 345] width 276 height 125
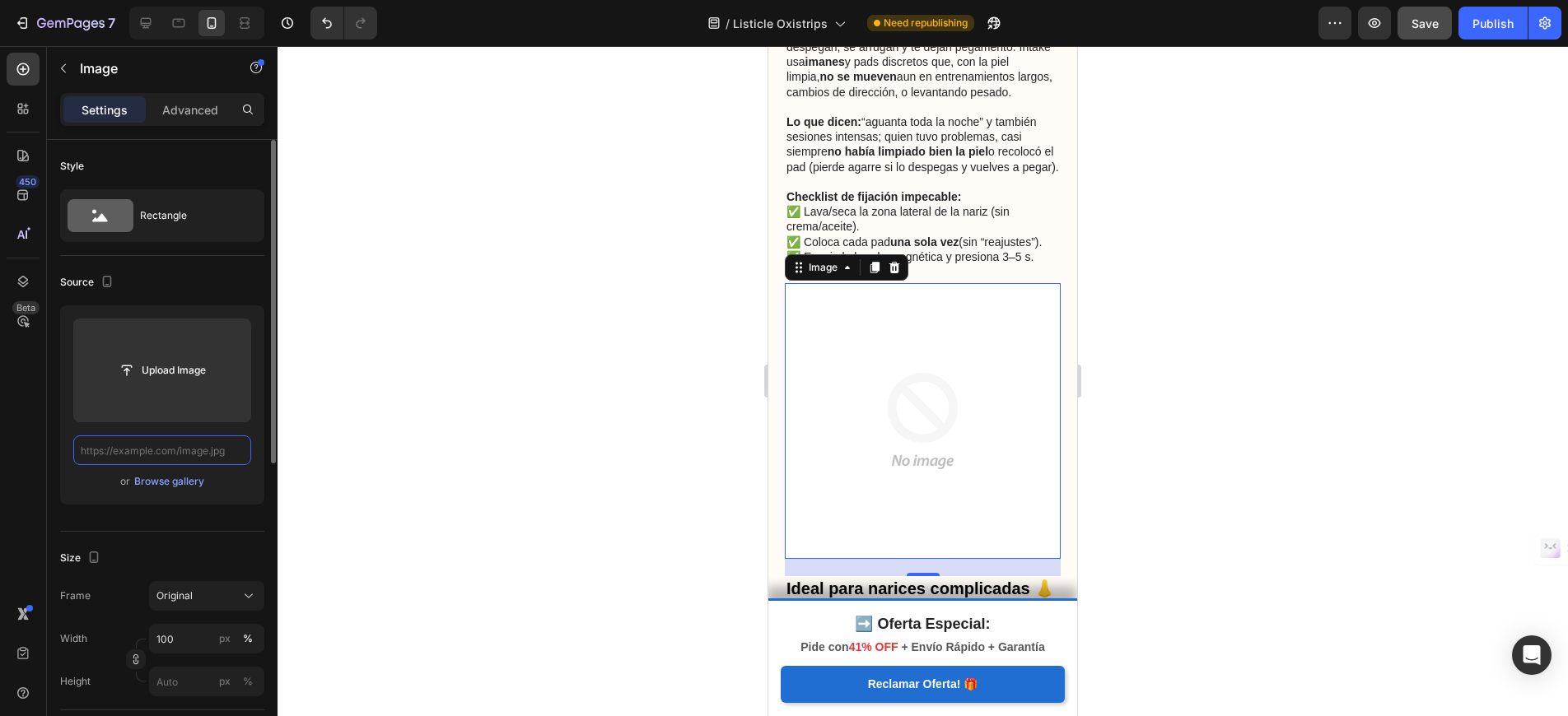
scroll to position [0, 0]
paste input "[URL][DOMAIN_NAME]"
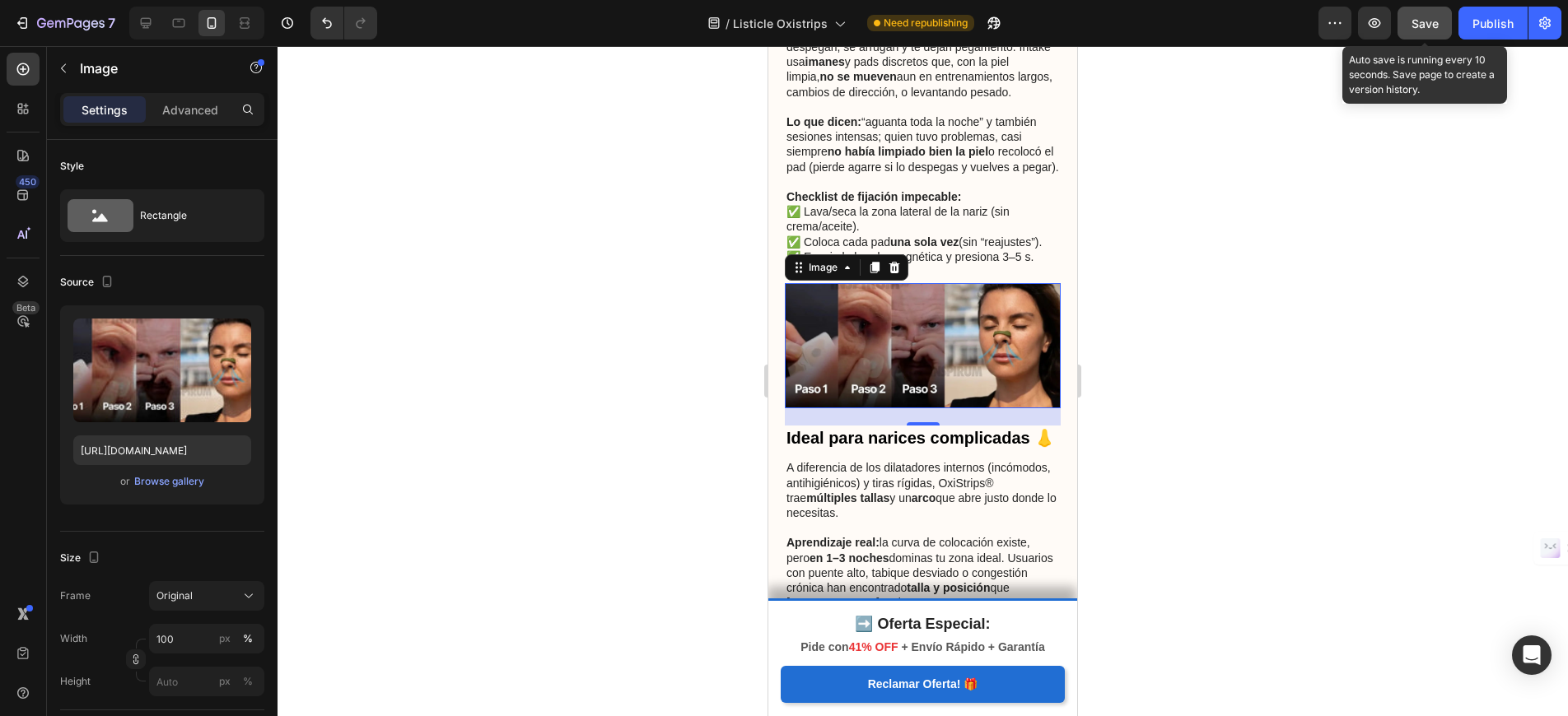
click at [1416, 32] on button "Save" at bounding box center [1424, 22] width 54 height 33
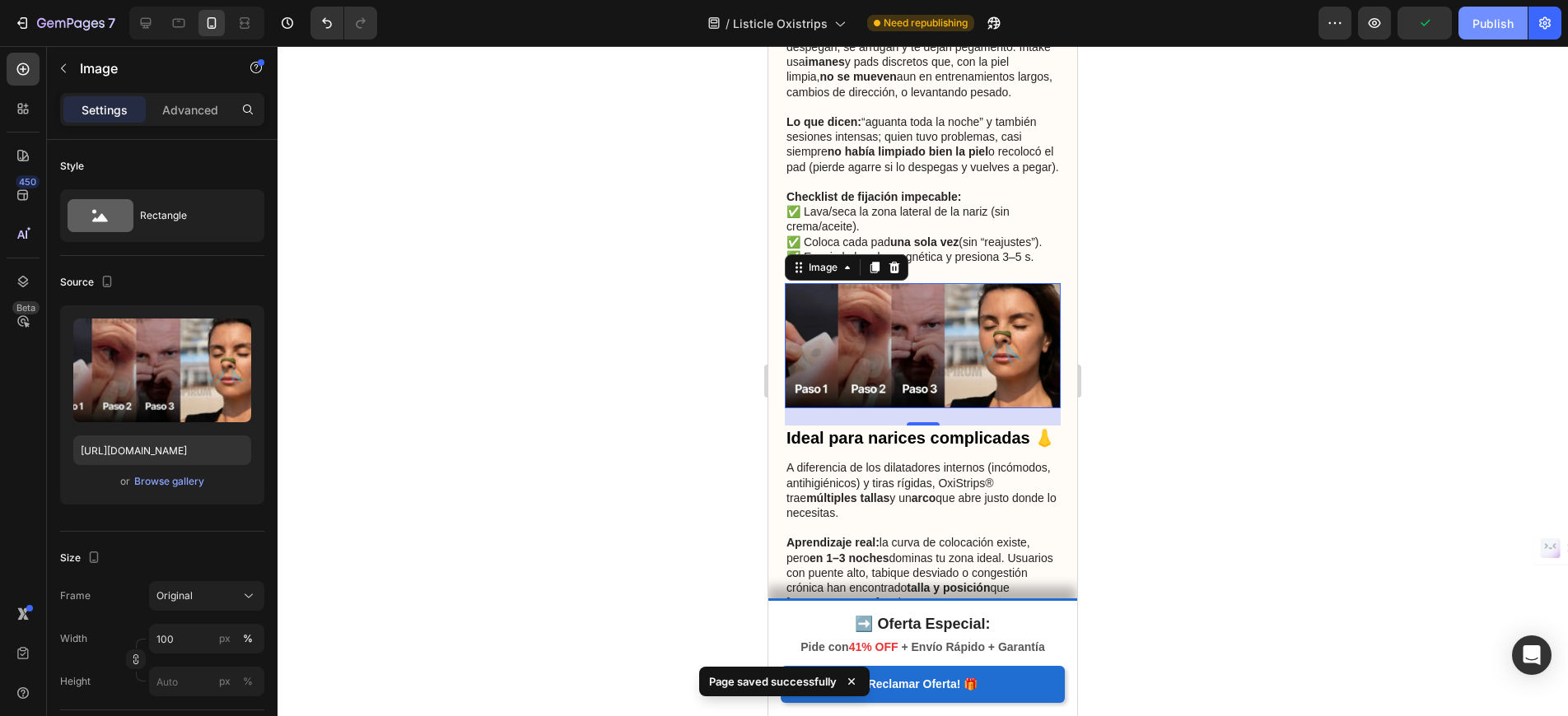
click at [1488, 29] on div "Publish" at bounding box center [1493, 22] width 41 height 17
click at [158, 25] on div at bounding box center [145, 22] width 26 height 26
type input "[URL][DOMAIN_NAME]"
type input "790"
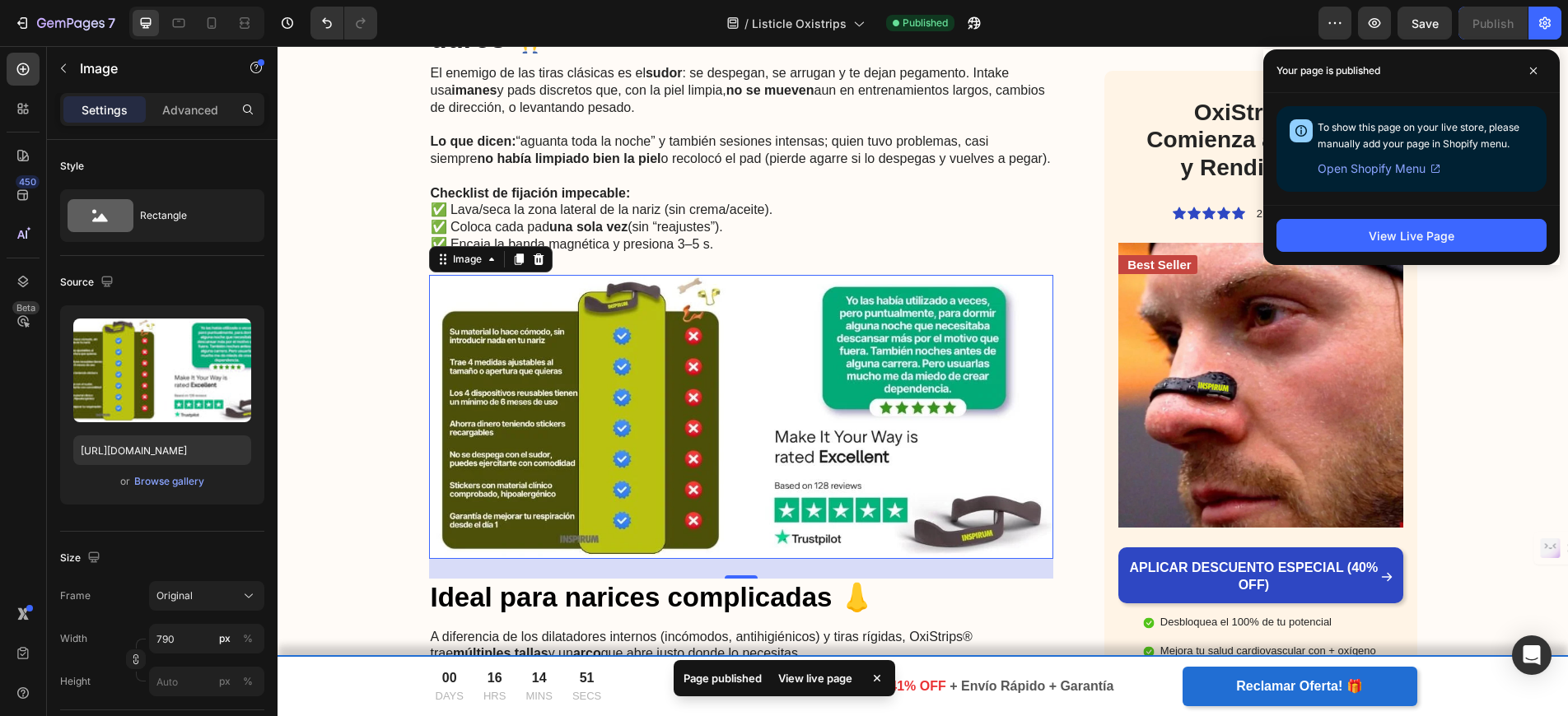
scroll to position [1776, 0]
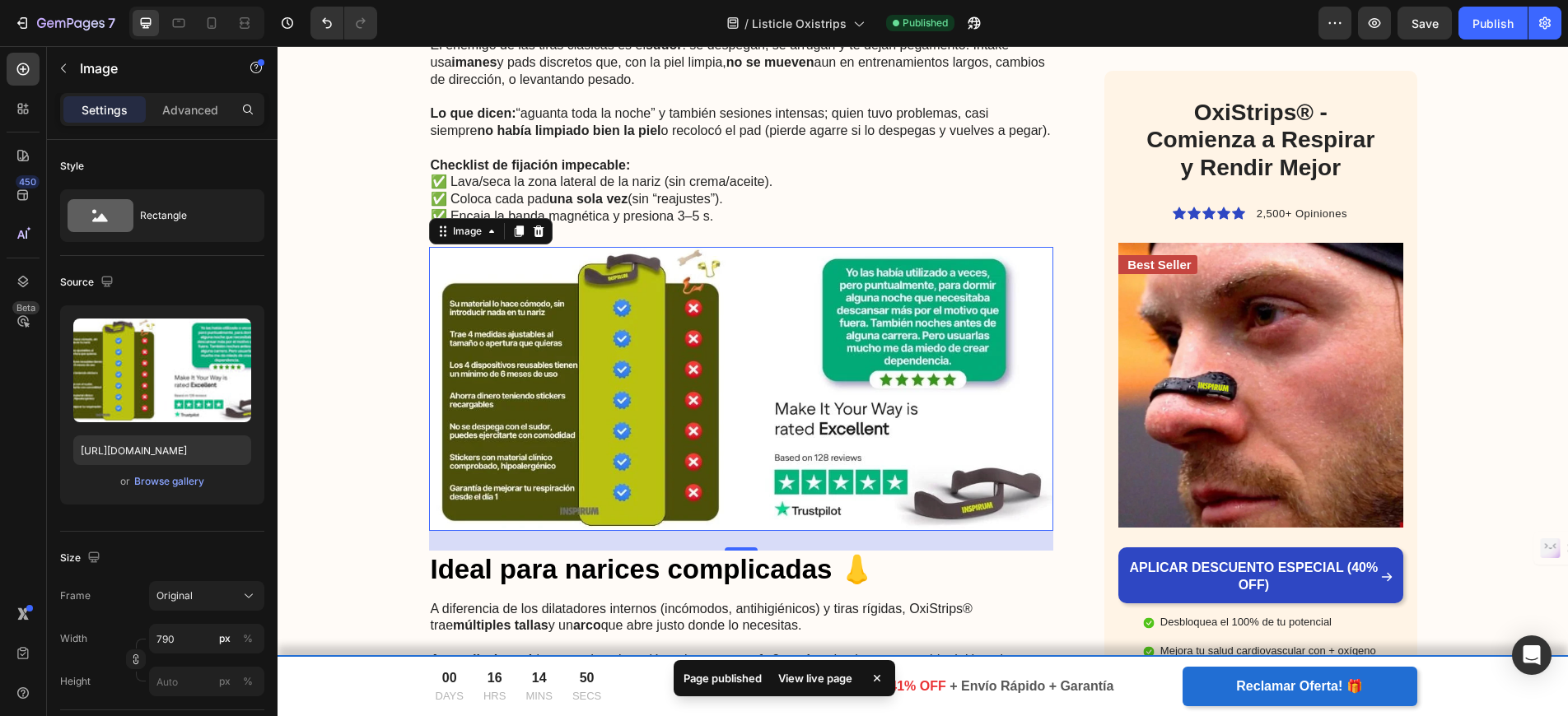
click at [738, 365] on img at bounding box center [741, 389] width 625 height 284
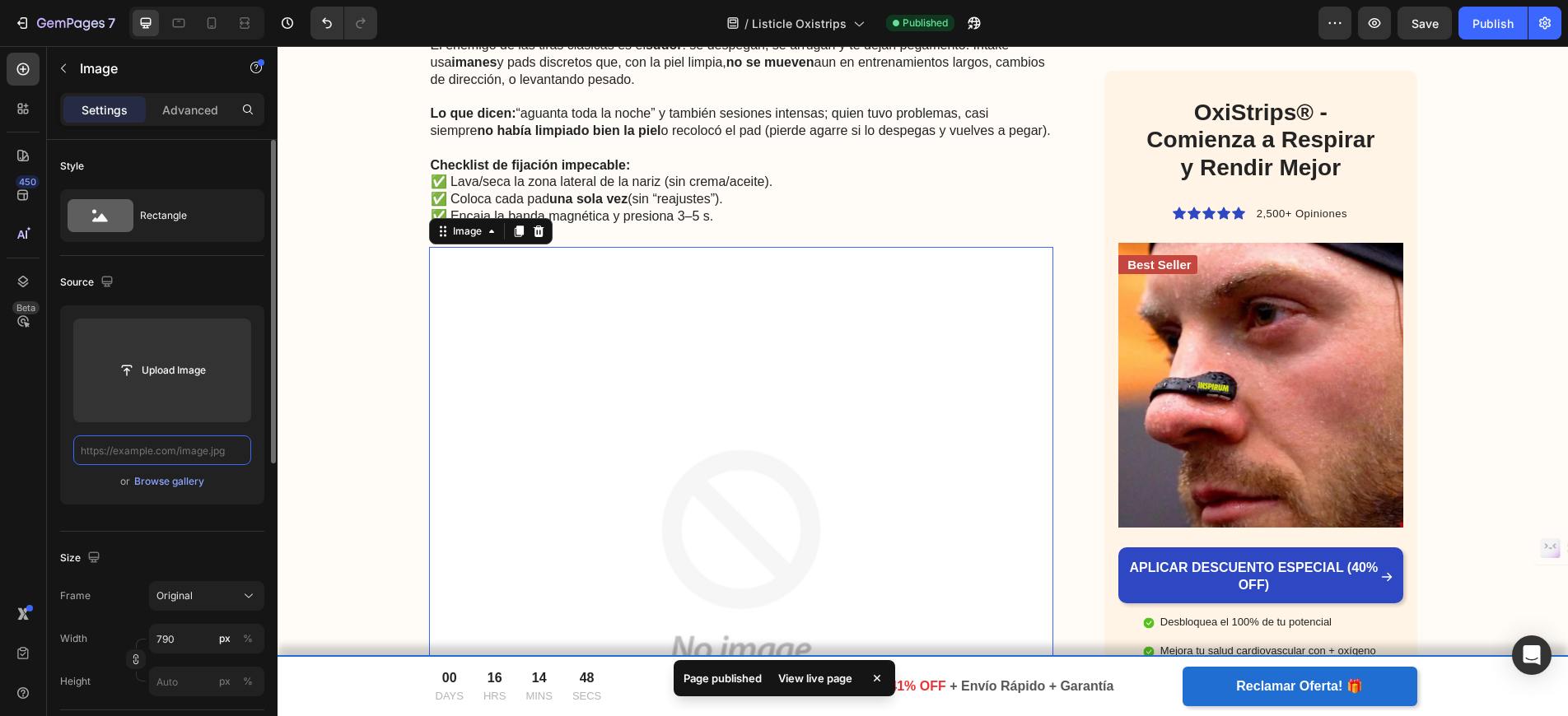
click at [168, 453] on input "text" at bounding box center [162, 450] width 178 height 30
paste input "[URL][DOMAIN_NAME]"
type input "[URL][DOMAIN_NAME]"
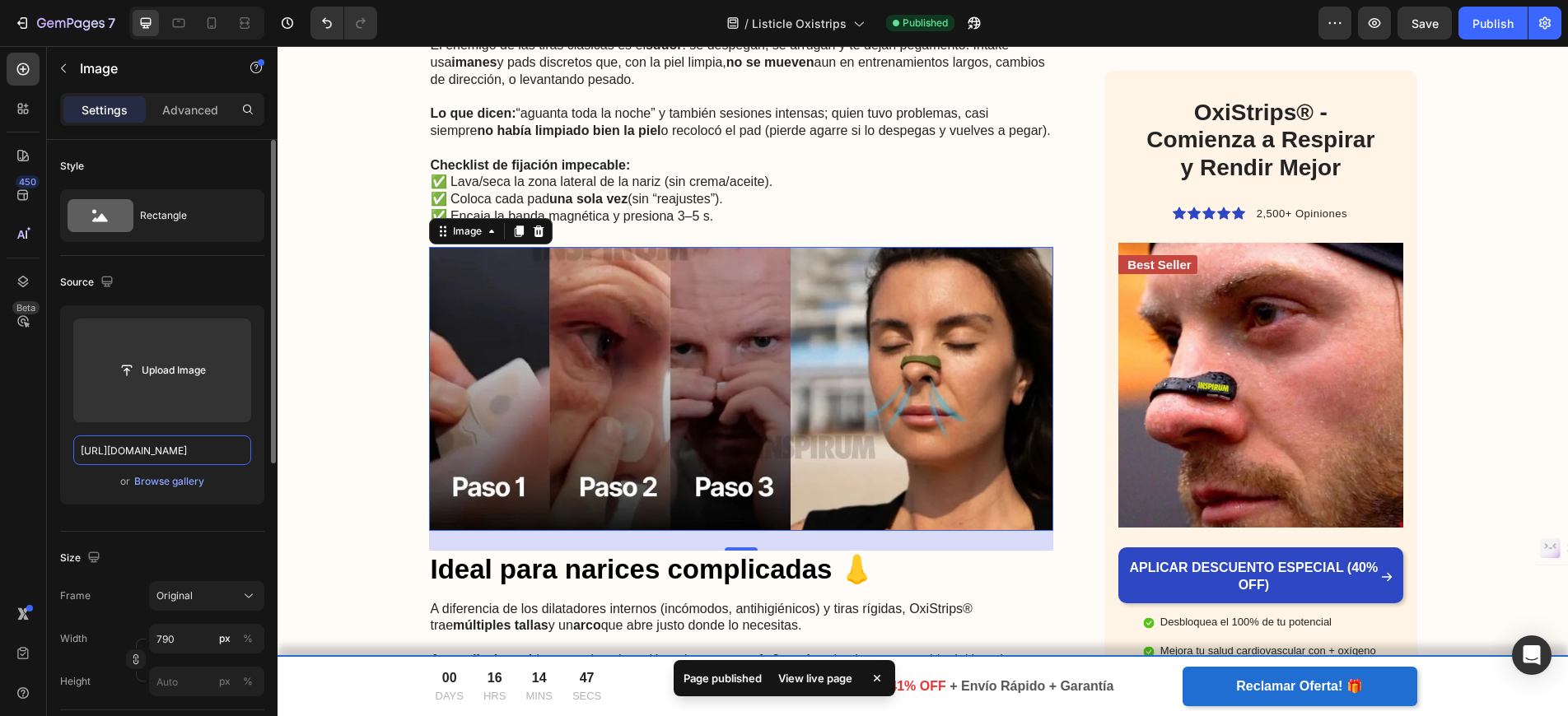
scroll to position [0, 275]
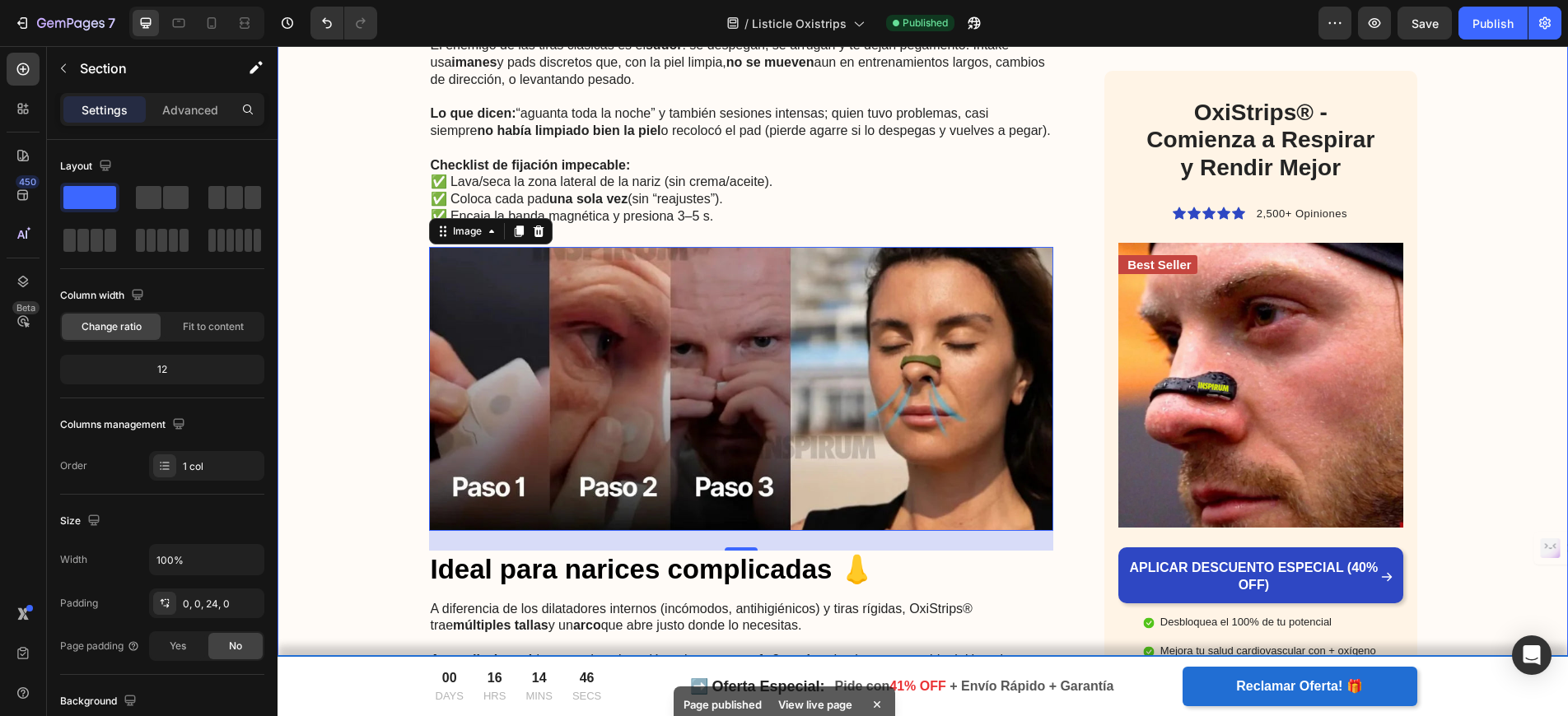
click at [327, 414] on div "Image Tienes preguntas? clic aquí Whatsapp Text Block Row Row ⚠️ ADVERTENCIA ⚠️…" at bounding box center [922, 24] width 1290 height 3440
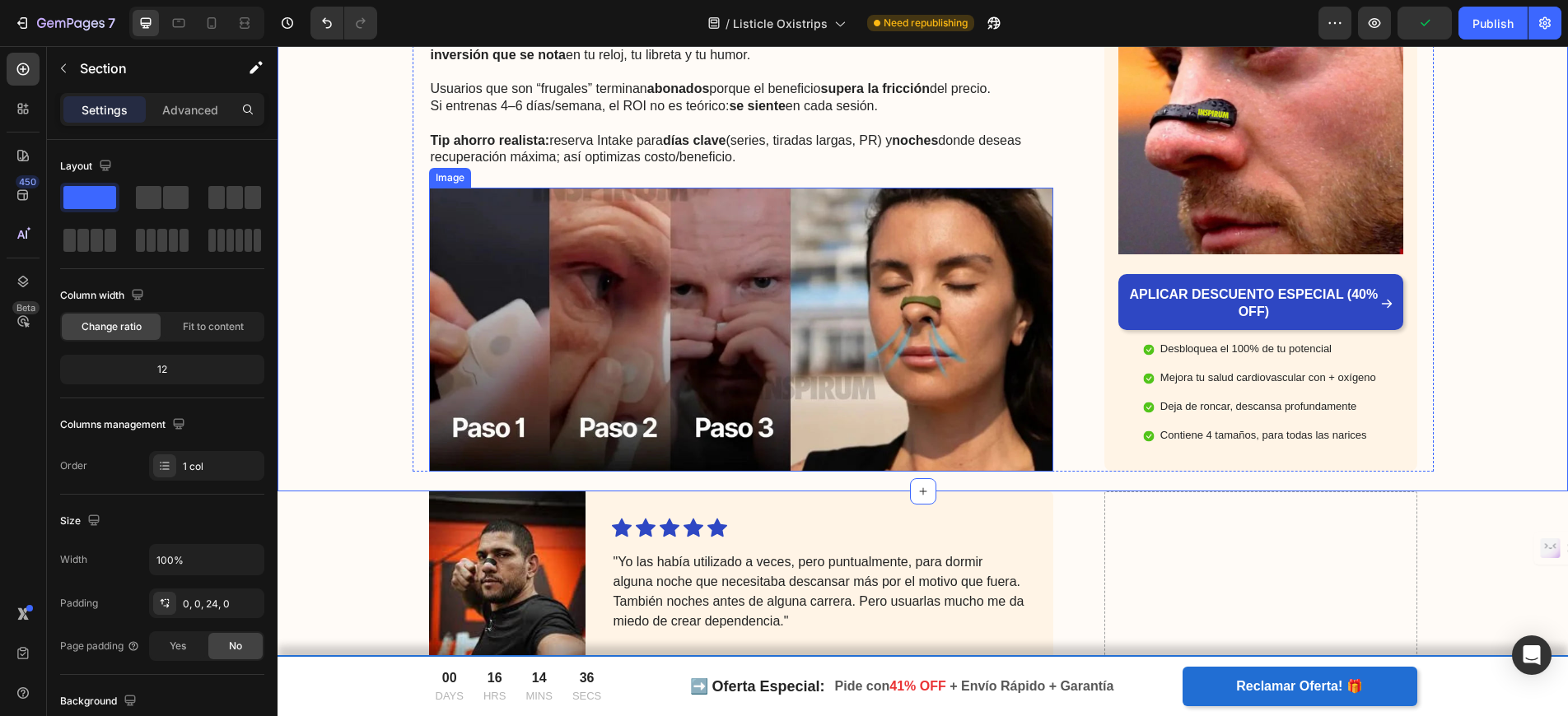
scroll to position [3046, 0]
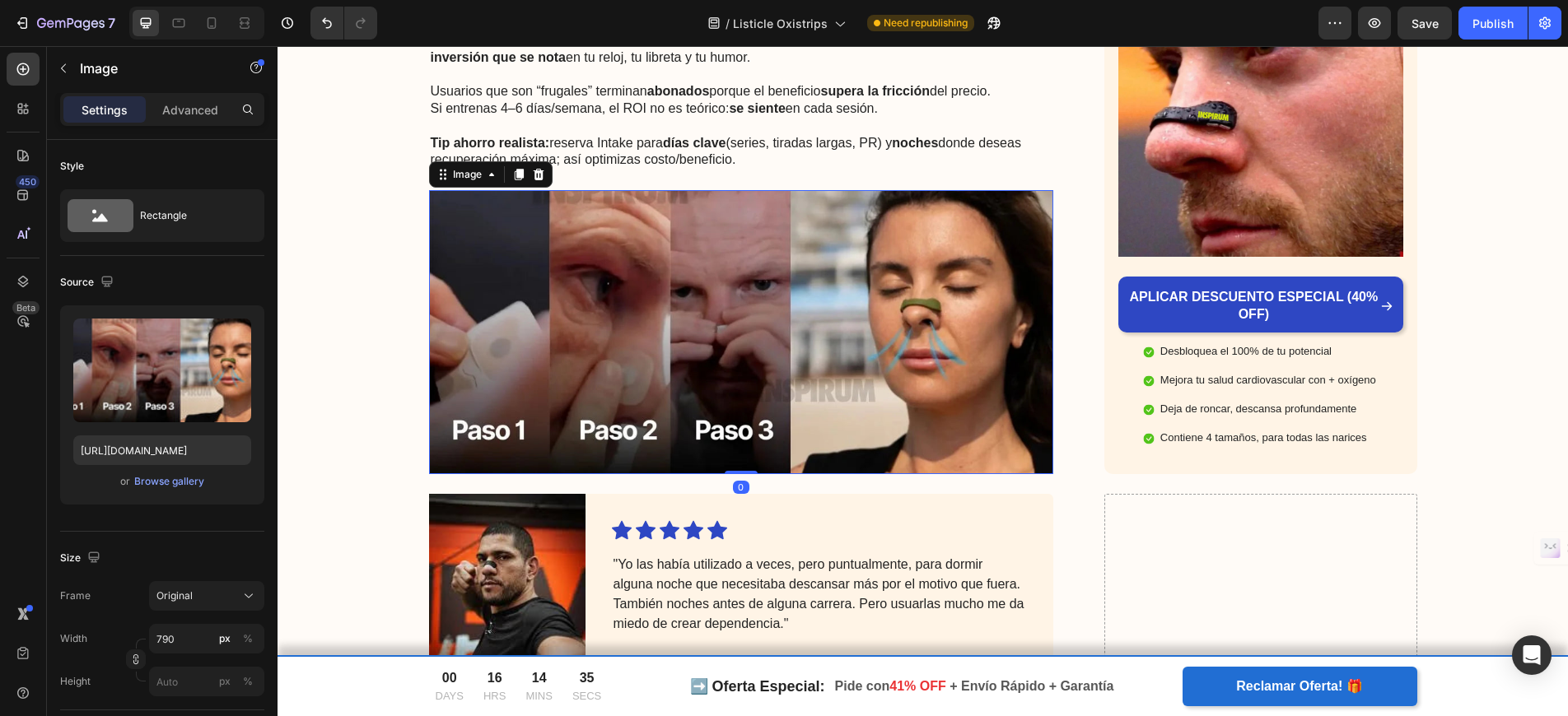
click at [910, 322] on img at bounding box center [741, 332] width 625 height 284
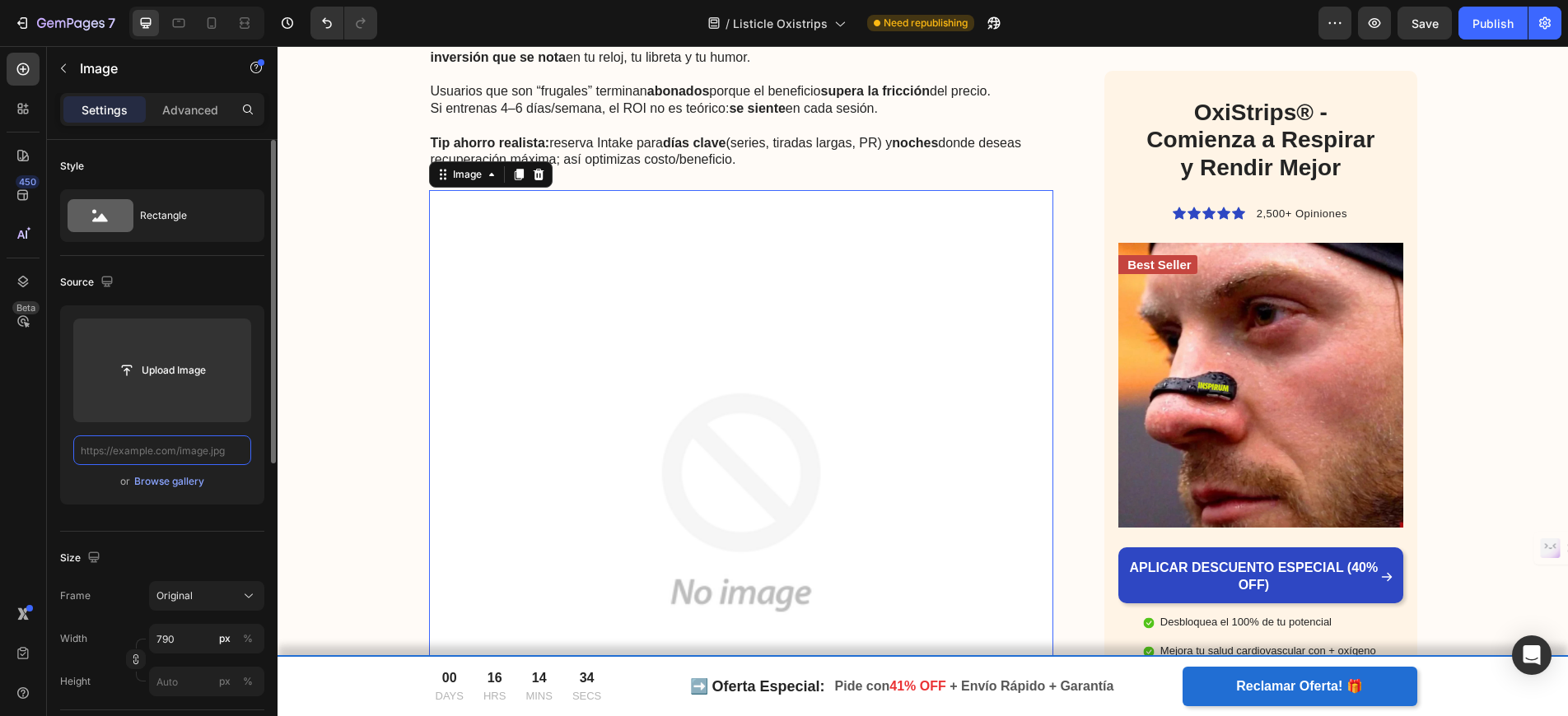
scroll to position [0, 0]
click at [168, 452] on input "text" at bounding box center [162, 450] width 178 height 30
paste input "[URL][DOMAIN_NAME]"
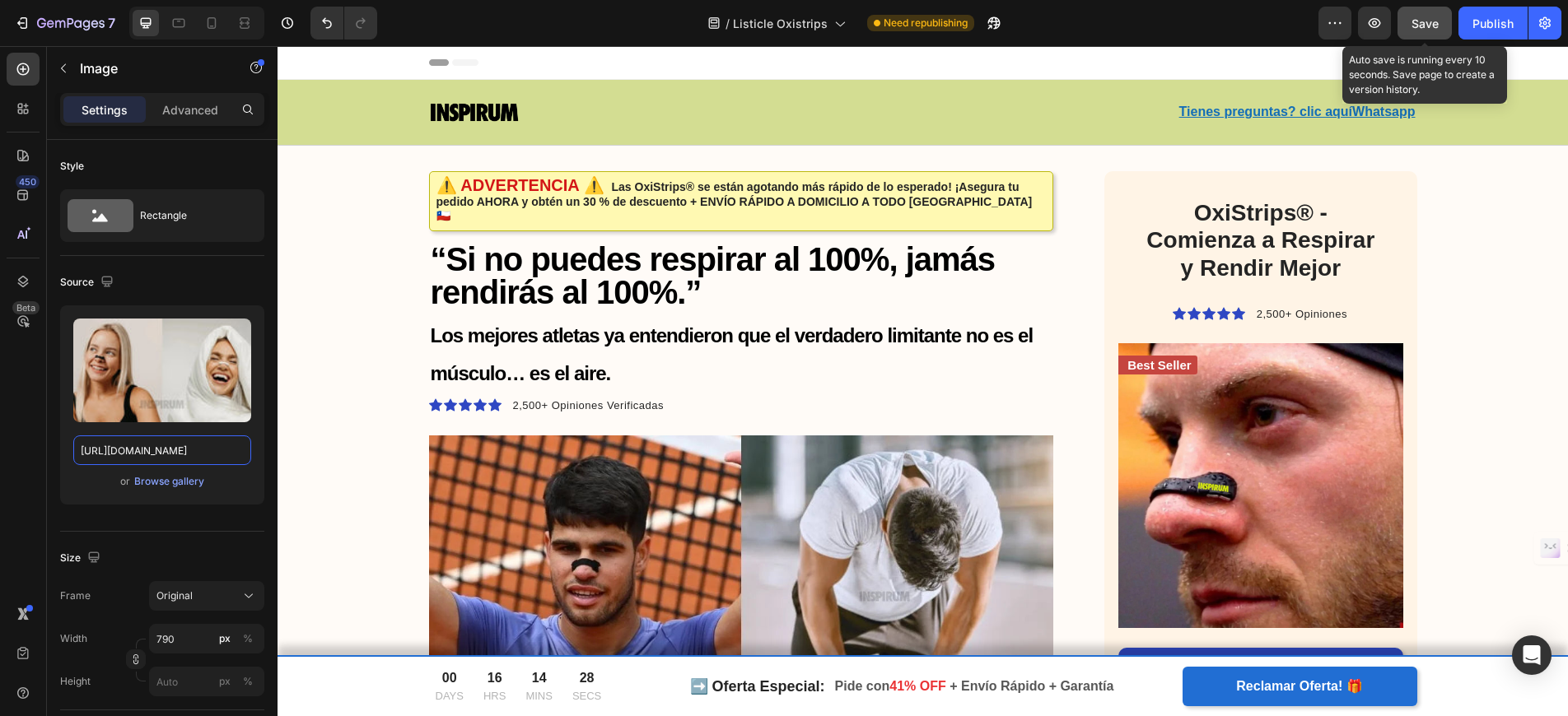
type input "[URL][DOMAIN_NAME]"
click at [1420, 31] on div "Save" at bounding box center [1425, 22] width 27 height 17
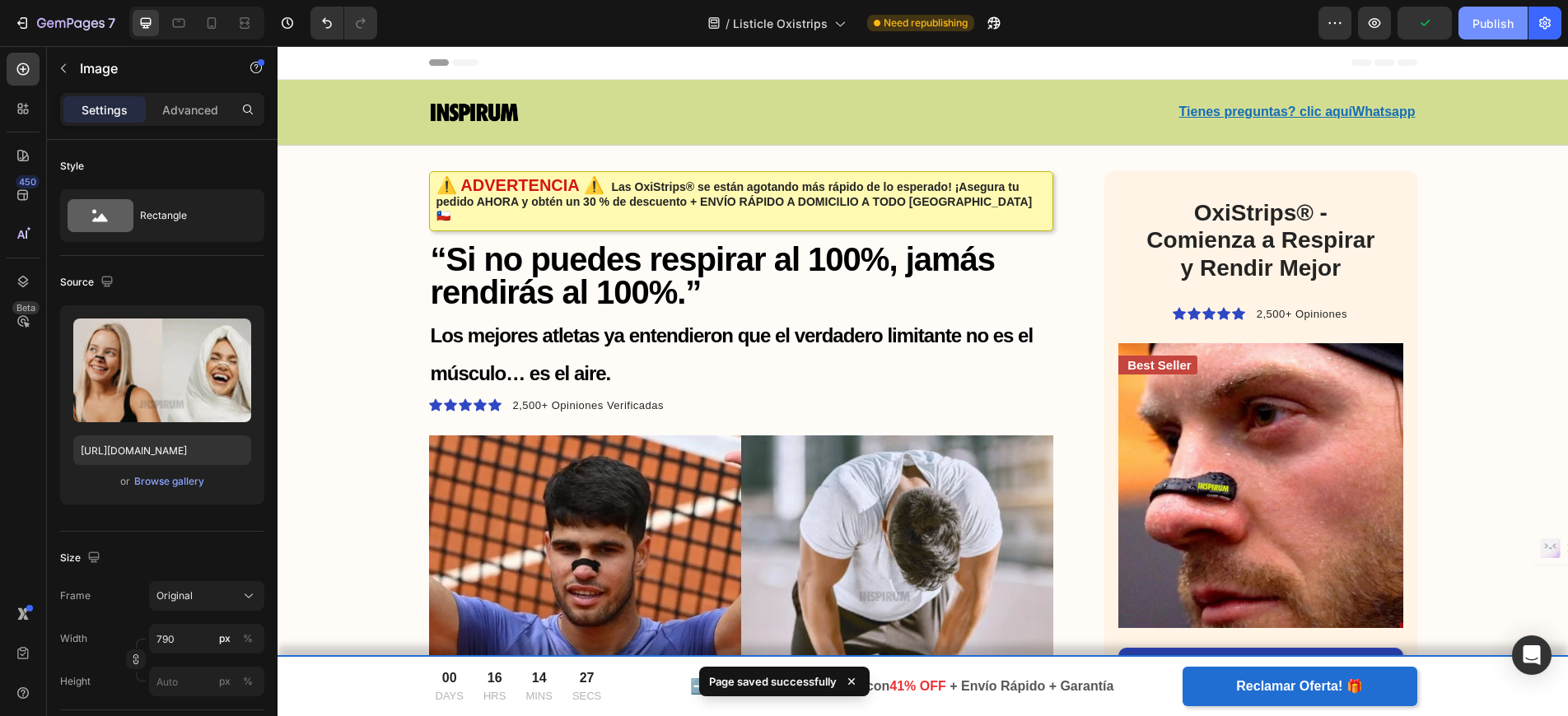
drag, startPoint x: 1484, startPoint y: 24, endPoint x: 1471, endPoint y: 32, distance: 15.3
click at [1484, 24] on div "Publish" at bounding box center [1493, 22] width 41 height 17
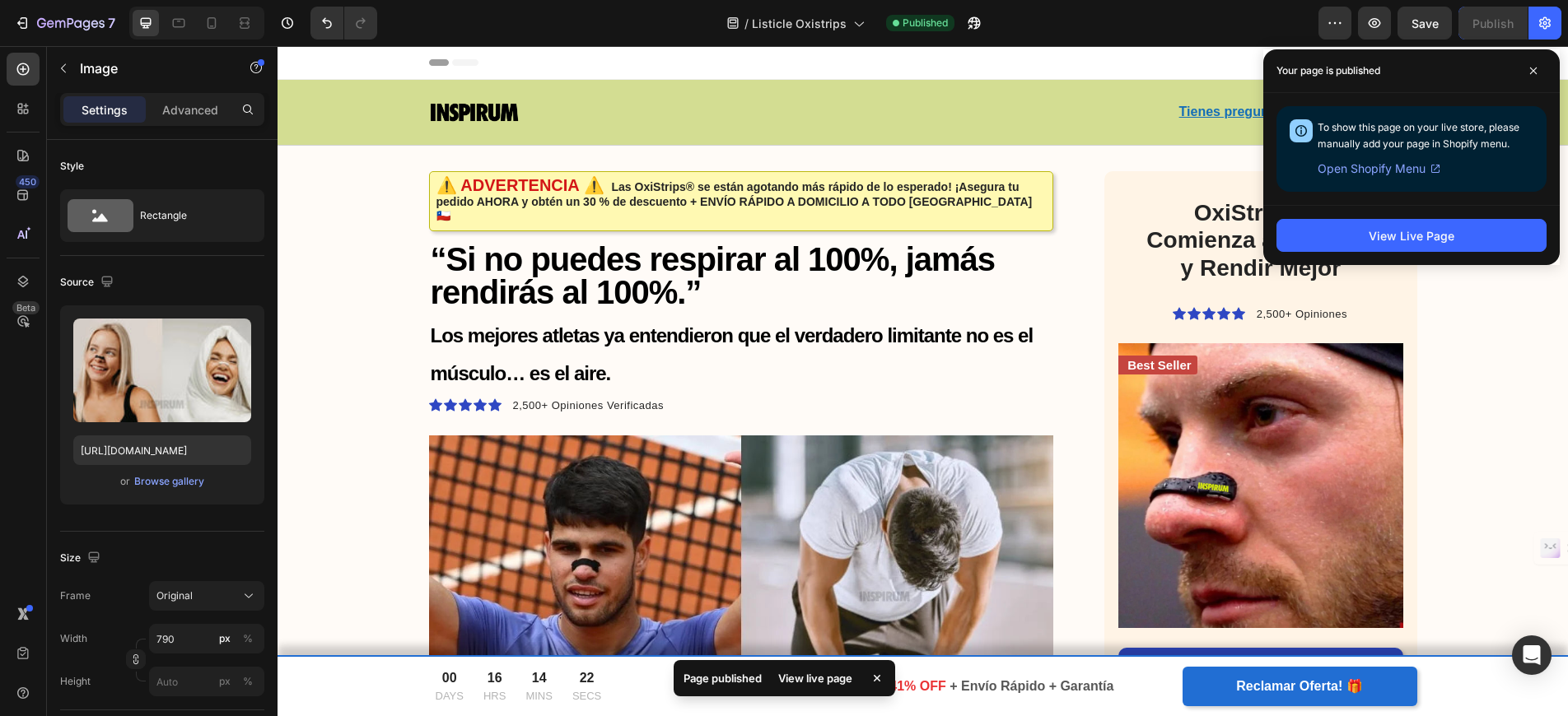
drag, startPoint x: 1533, startPoint y: 70, endPoint x: 1412, endPoint y: 63, distance: 121.2
click at [1533, 70] on icon at bounding box center [1533, 70] width 6 height 6
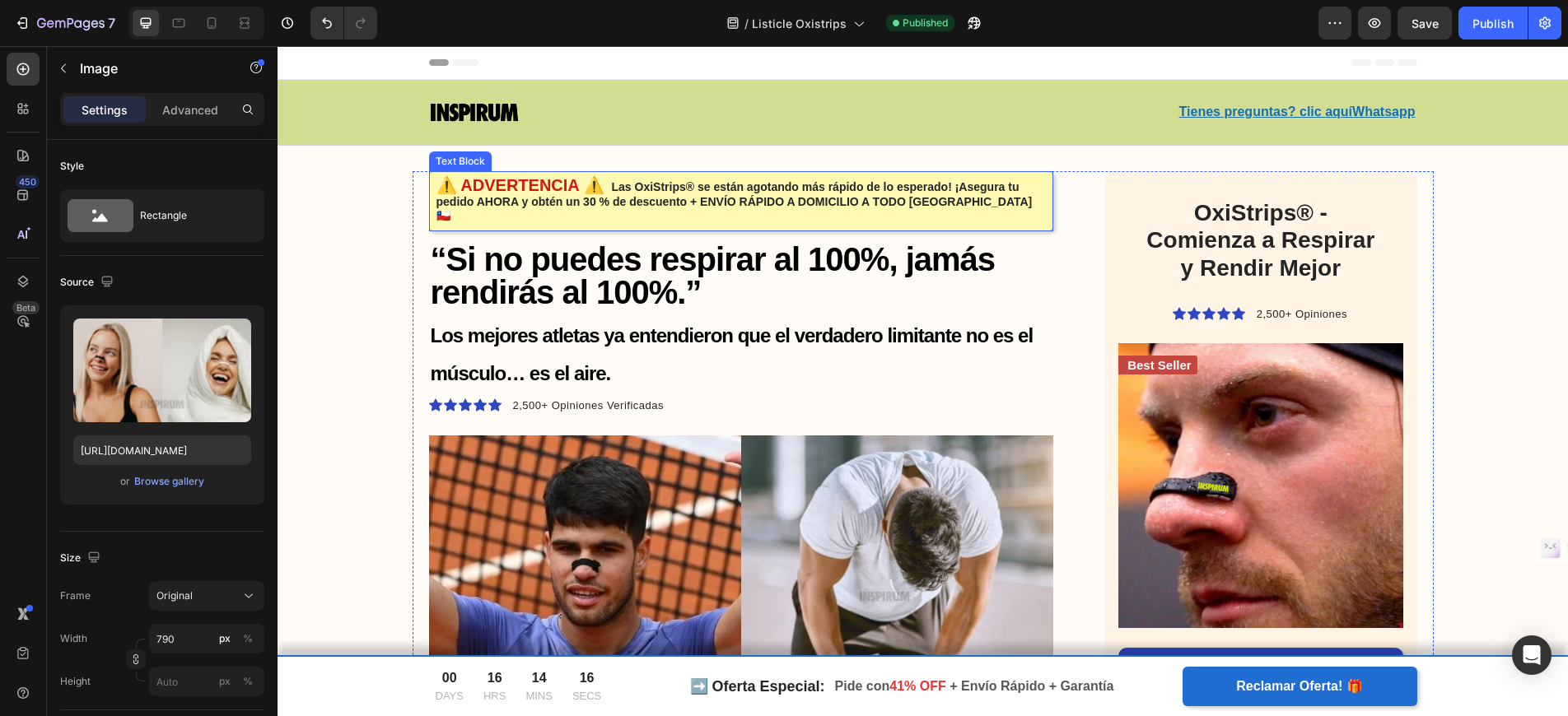
click at [922, 192] on strong "Las OxiStrips® se están agotando más rápido de lo esperado! ¡Asegura tu pedido …" at bounding box center [734, 201] width 596 height 43
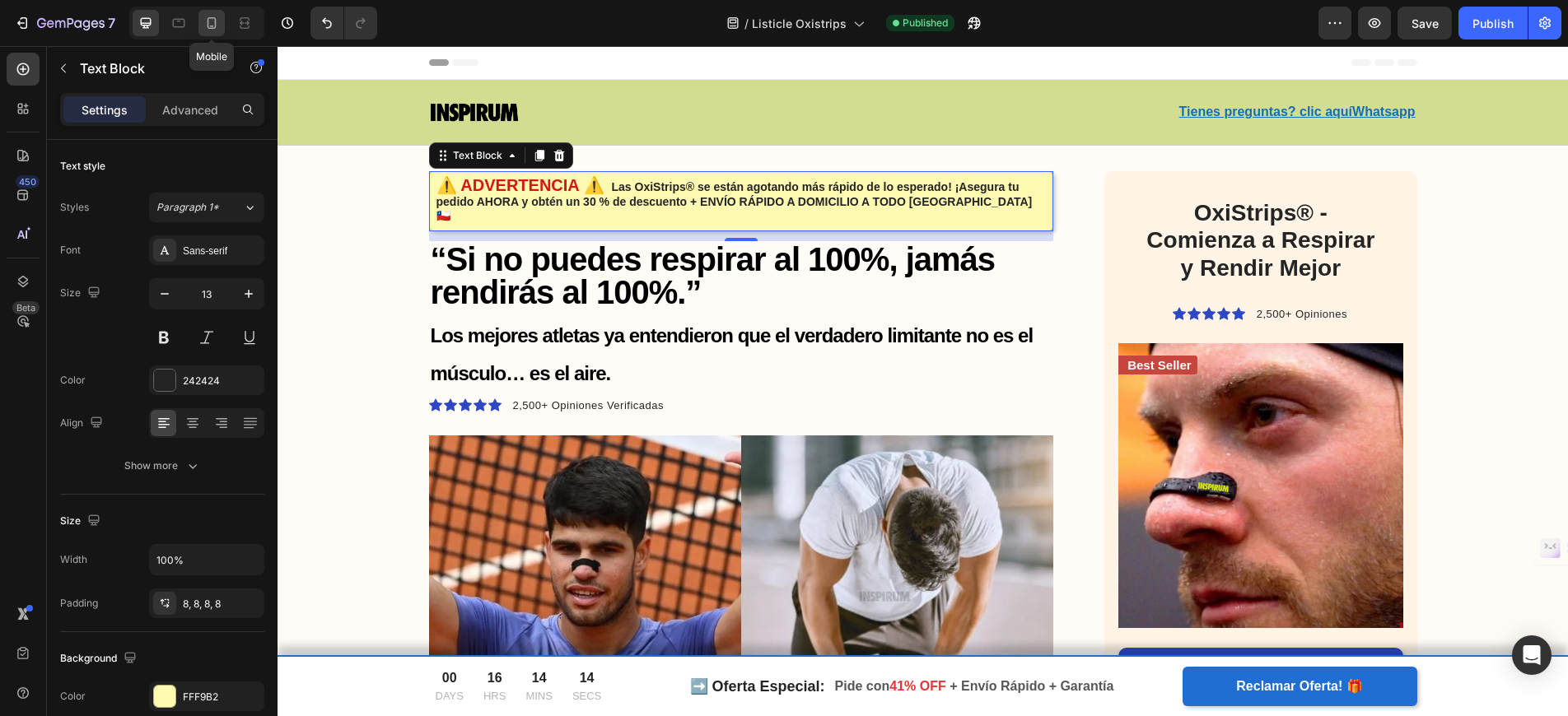
click at [211, 20] on icon at bounding box center [211, 22] width 16 height 16
type input "14"
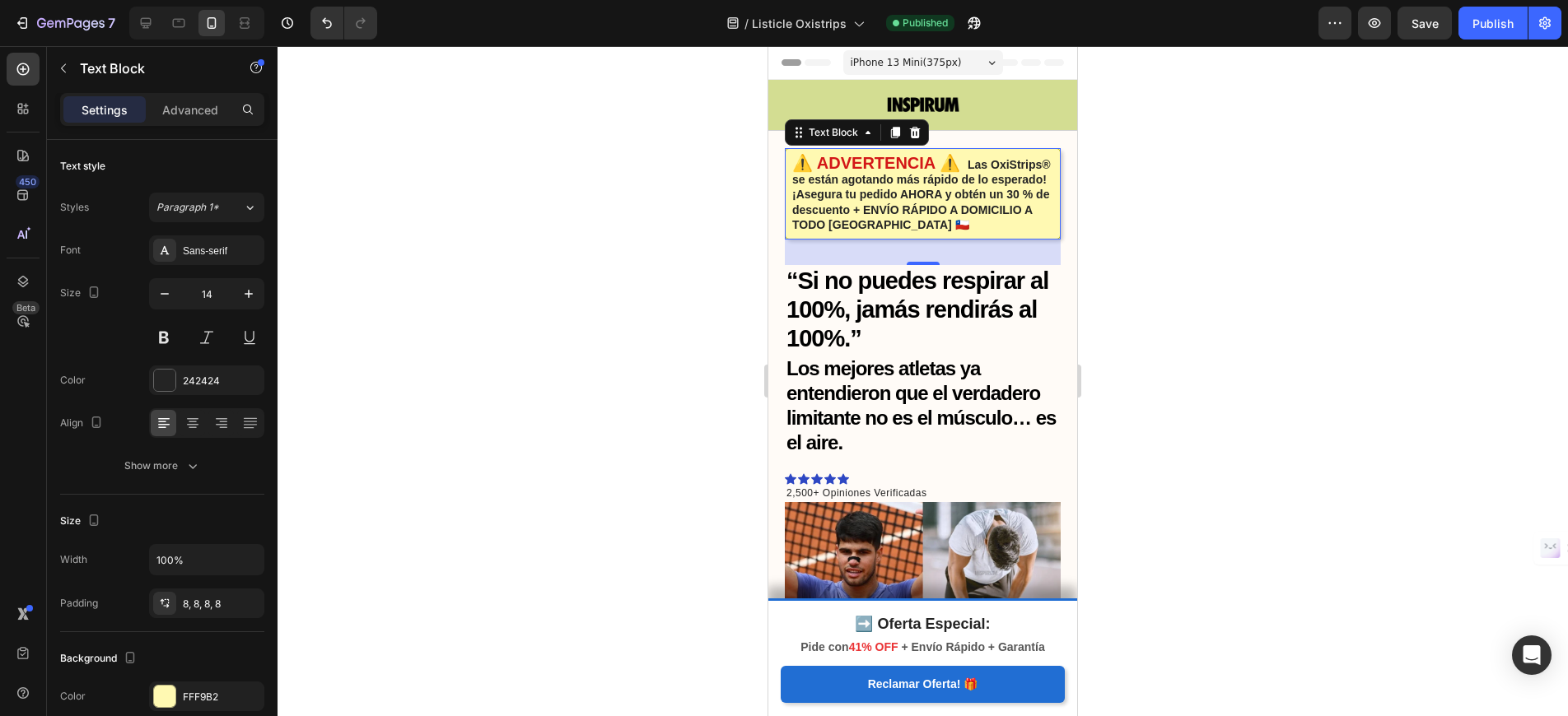
scroll to position [44, 0]
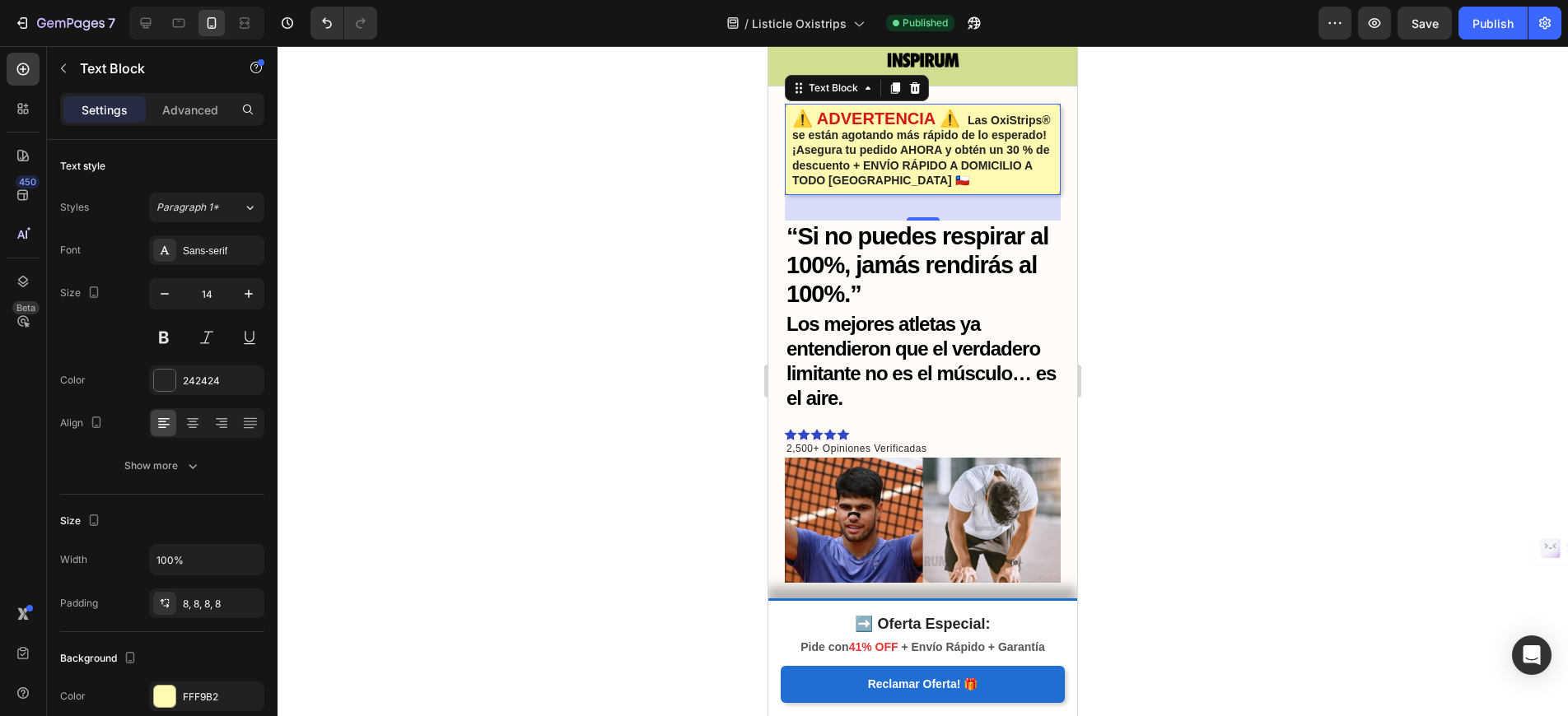
click at [1277, 224] on div at bounding box center [922, 380] width 1290 height 670
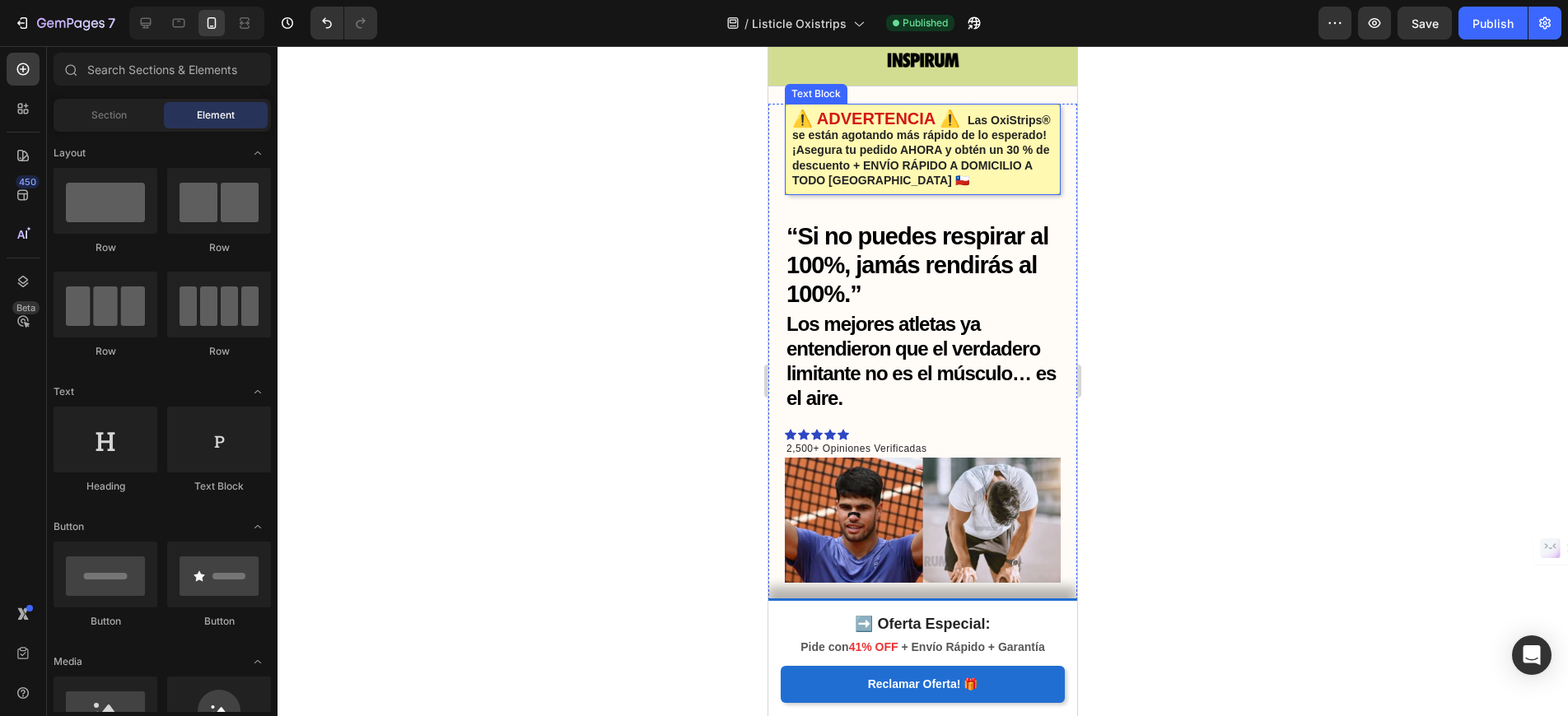
scroll to position [0, 0]
